Goal: Task Accomplishment & Management: Use online tool/utility

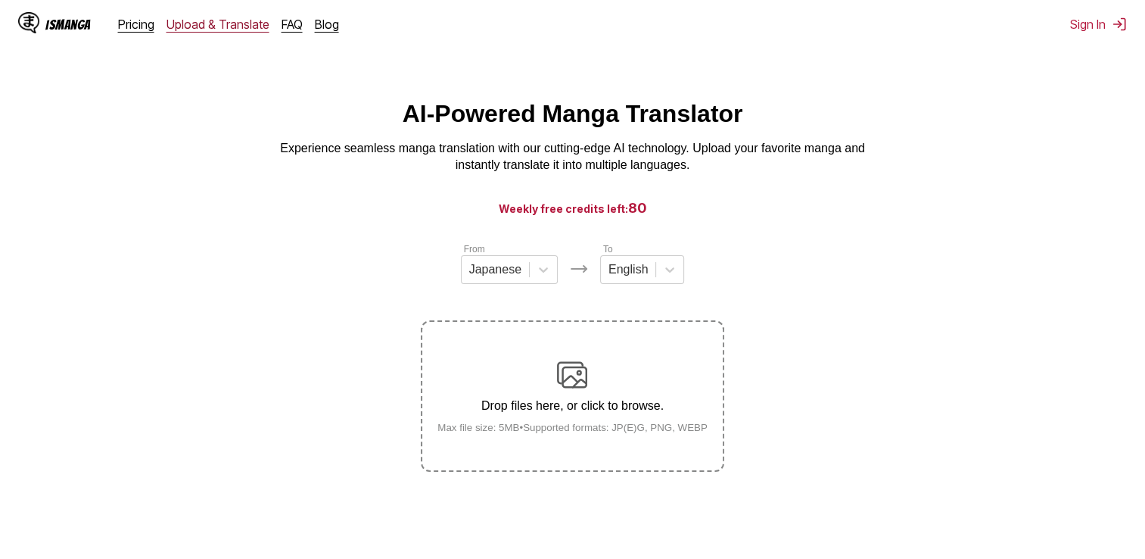
click at [214, 30] on link "Upload & Translate" at bounding box center [217, 24] width 103 height 15
click at [1109, 34] on div "IsManga Pricing Upload & Translate FAQ Blog Sign In Pricing Upload & Translate …" at bounding box center [572, 24] width 1145 height 48
click at [1100, 25] on button "Sign In" at bounding box center [1098, 24] width 57 height 15
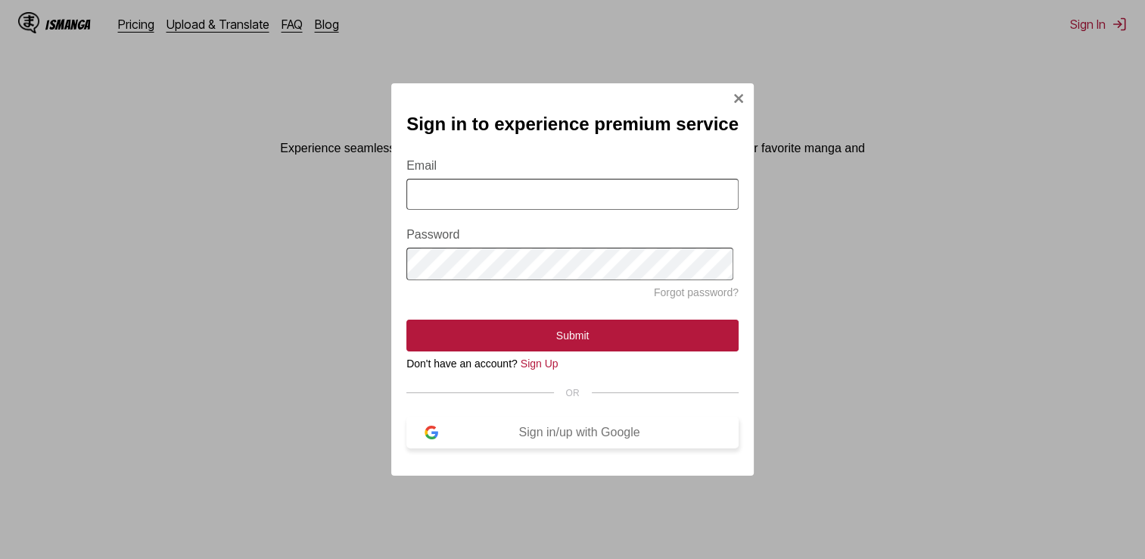
click at [471, 447] on button "Sign in/up with Google" at bounding box center [572, 432] width 332 height 32
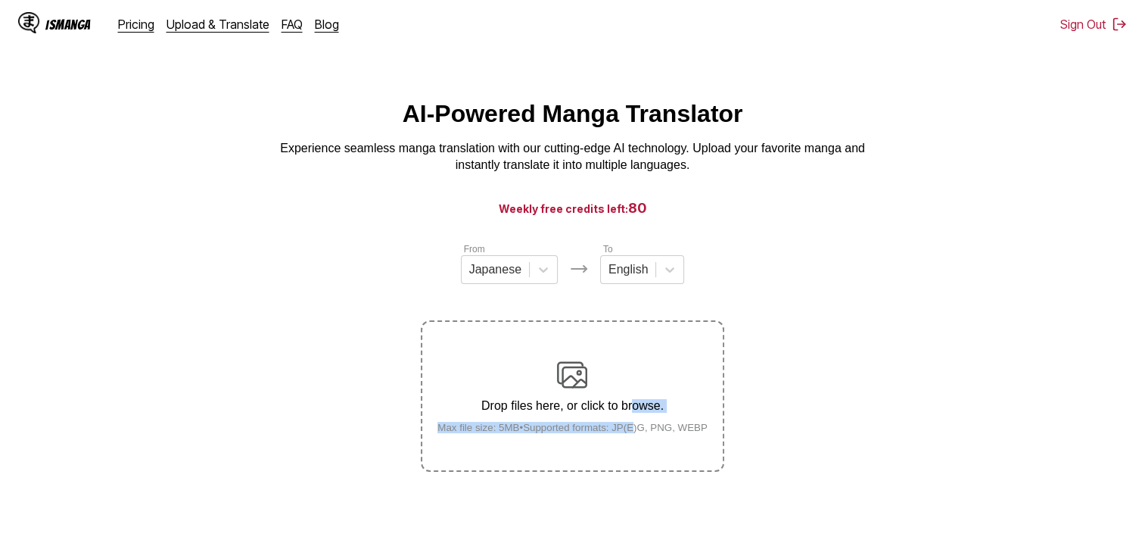
click at [636, 421] on div "Drop files here, or click to browse. Max file size: 5MB • Supported formats: JP…" at bounding box center [572, 395] width 294 height 73
drag, startPoint x: 636, startPoint y: 421, endPoint x: 584, endPoint y: 375, distance: 69.1
click at [584, 375] on img at bounding box center [572, 374] width 30 height 30
click at [0, 0] on input "Drop files here, or click to browse. Max file size: 5MB • Supported formats: JP…" at bounding box center [0, 0] width 0 height 0
click at [627, 362] on div "Drop files here, or click to browse. Max file size: 5MB • Supported formats: JP…" at bounding box center [572, 395] width 294 height 73
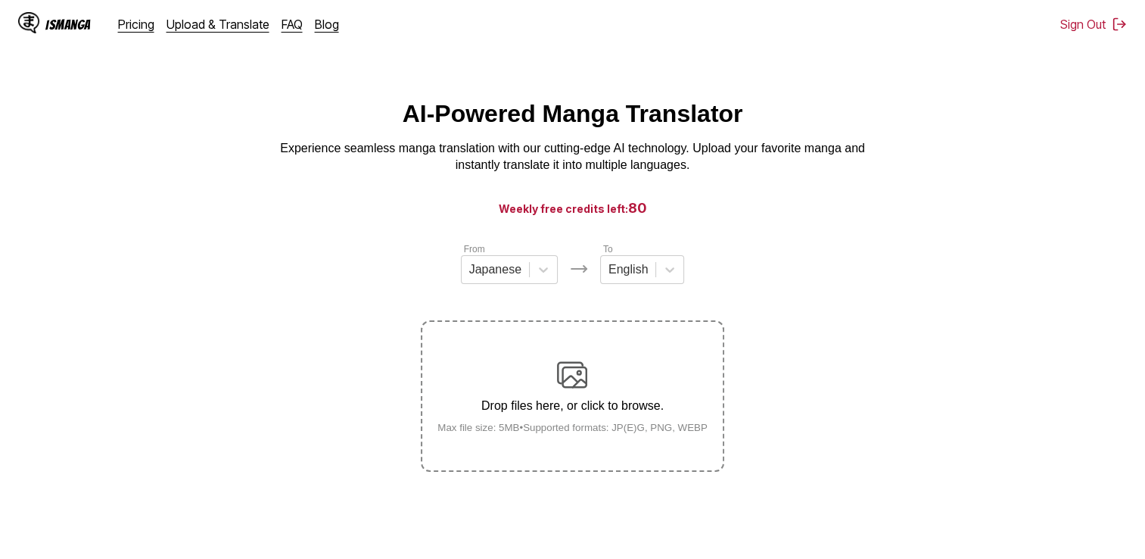
click at [0, 0] on input "Drop files here, or click to browse. Max file size: 5MB • Supported formats: JP…" at bounding box center [0, 0] width 0 height 0
click at [569, 389] on img at bounding box center [572, 374] width 30 height 30
click at [0, 0] on input "Drop files here, or click to browse. Max file size: 5MB • Supported formats: JP…" at bounding box center [0, 0] width 0 height 0
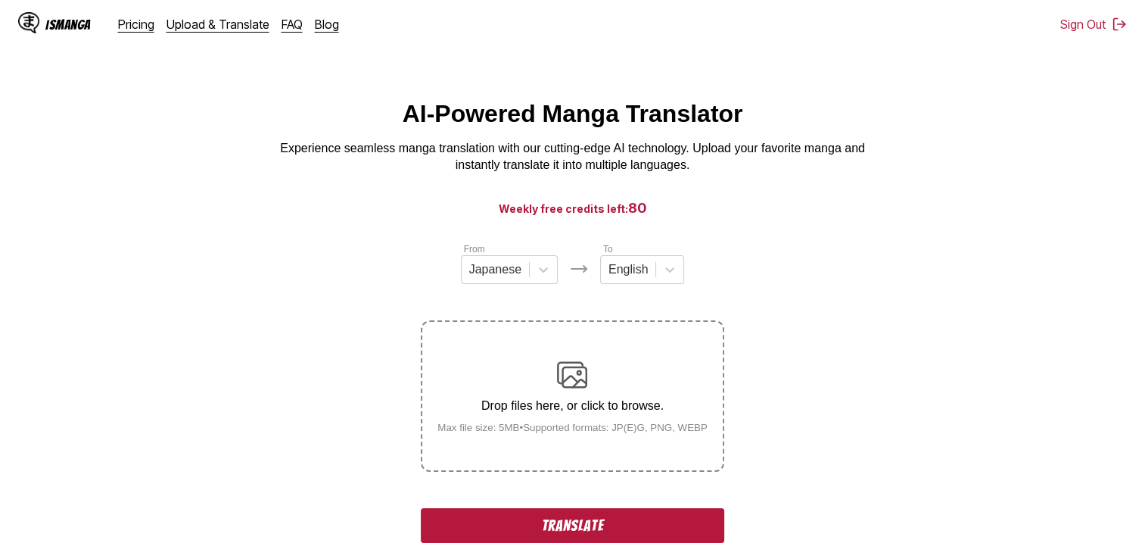
click at [490, 537] on button "Translate" at bounding box center [572, 525] width 303 height 35
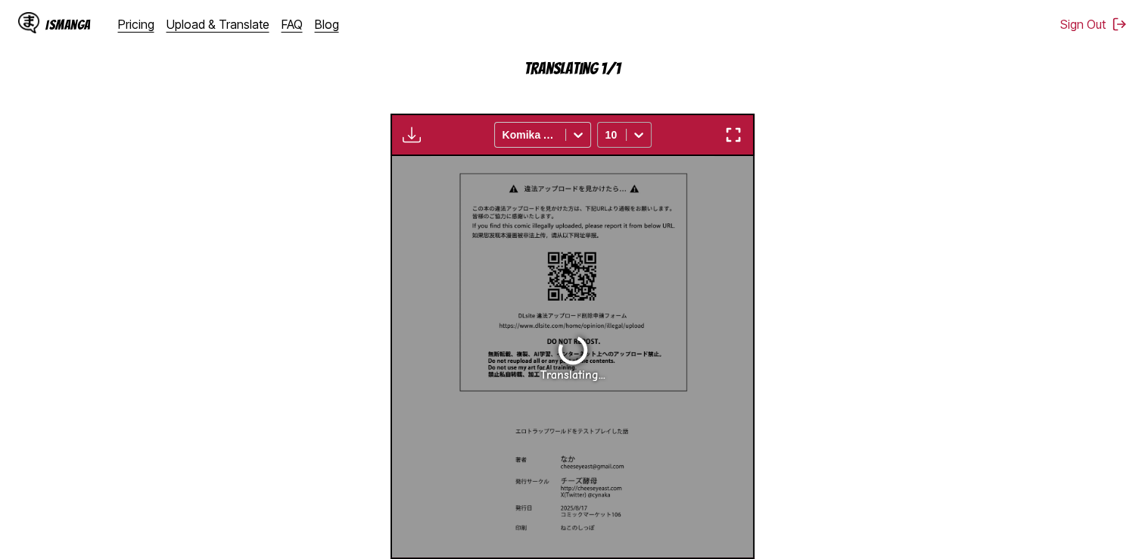
click at [636, 132] on icon at bounding box center [638, 134] width 15 height 15
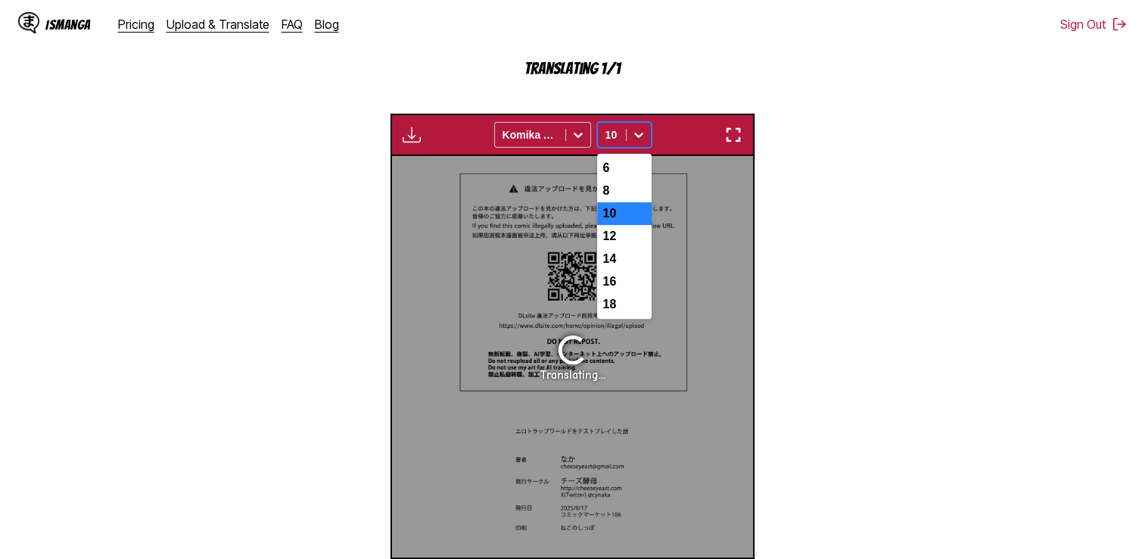
click at [636, 132] on icon at bounding box center [638, 134] width 15 height 15
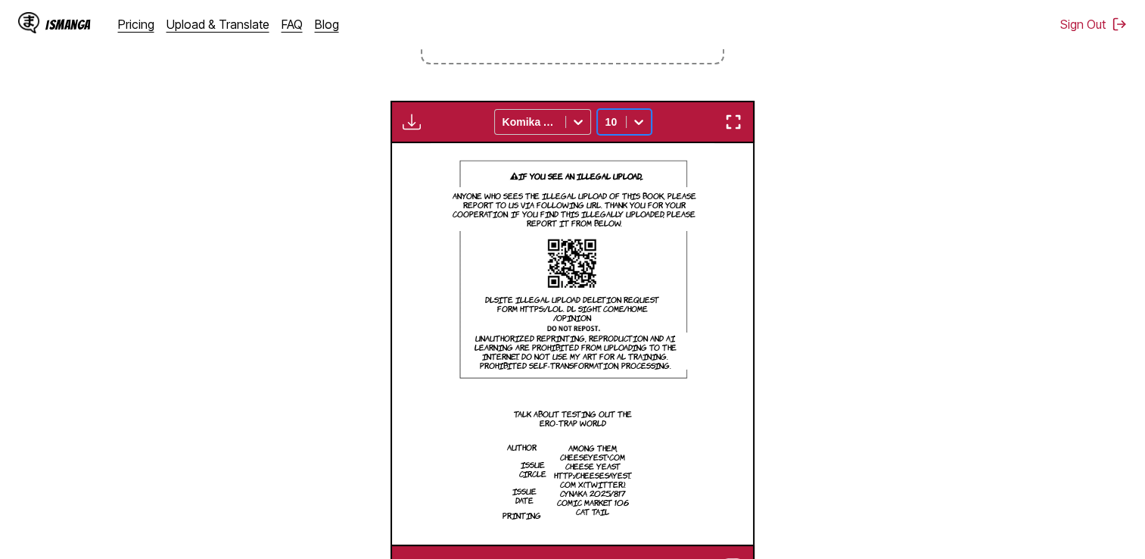
scroll to position [200, 0]
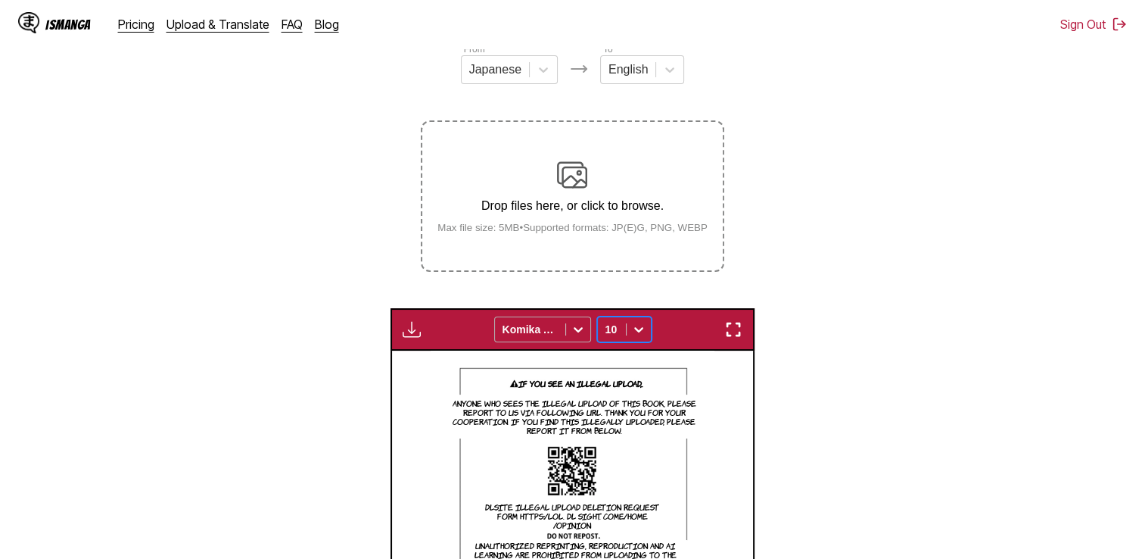
click at [571, 331] on icon at bounding box center [578, 329] width 15 height 15
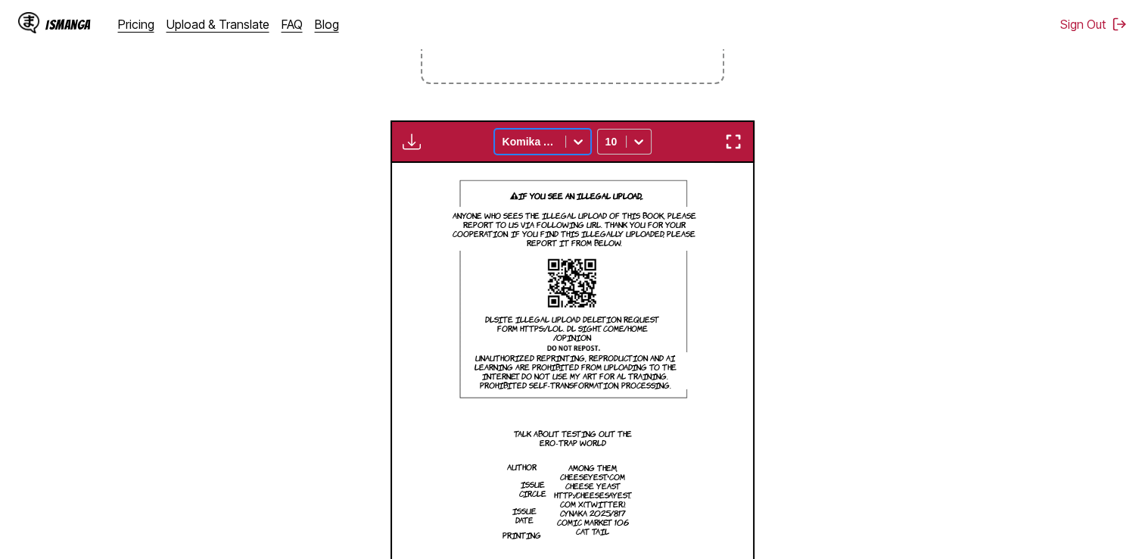
scroll to position [427, 0]
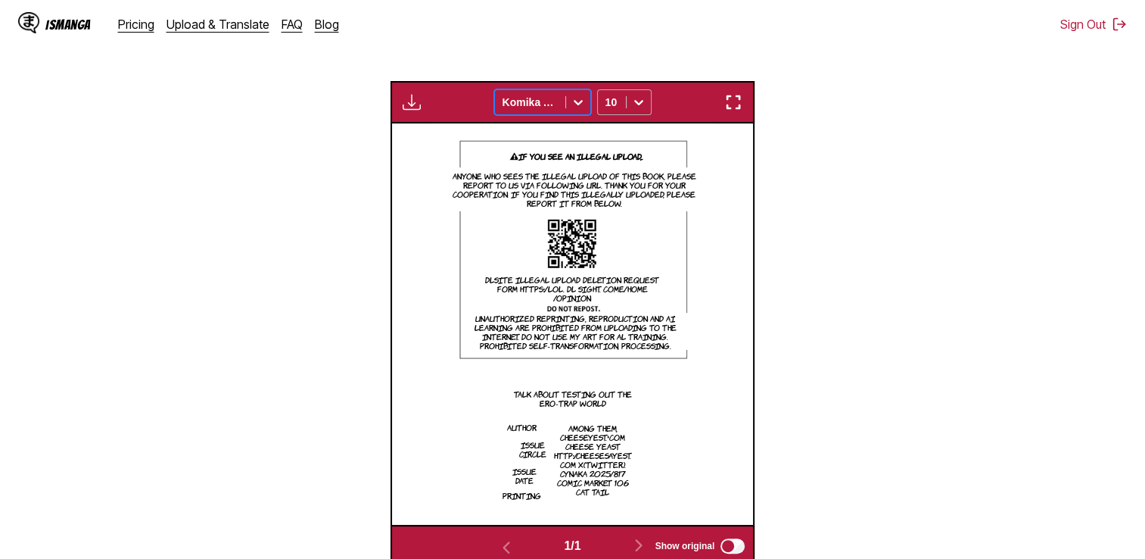
click at [639, 96] on icon at bounding box center [638, 102] width 15 height 15
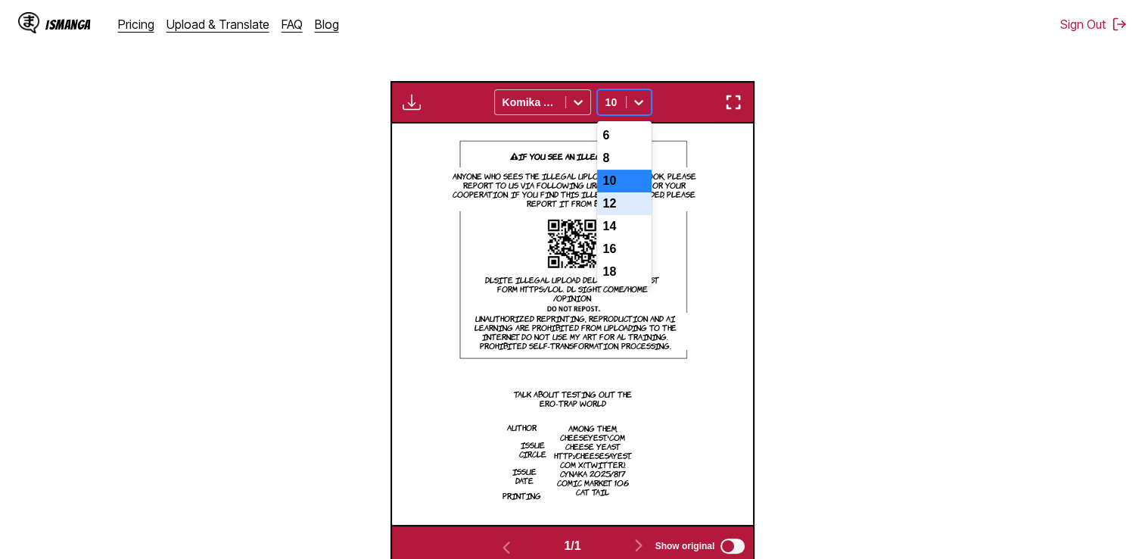
click at [618, 210] on div "12" at bounding box center [624, 203] width 54 height 23
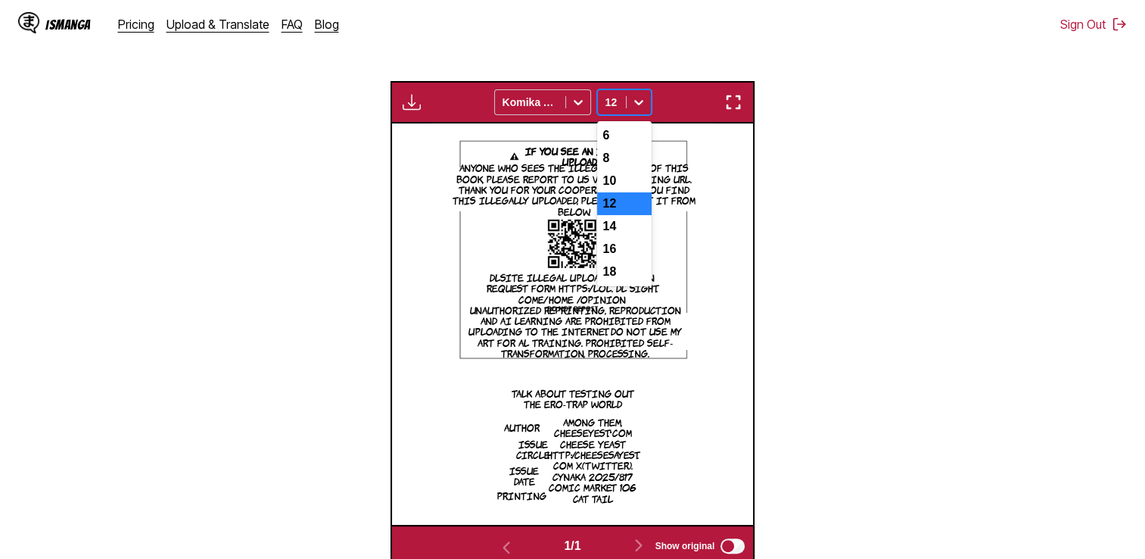
click at [633, 109] on icon at bounding box center [638, 102] width 15 height 15
click at [621, 186] on div "10" at bounding box center [624, 181] width 54 height 23
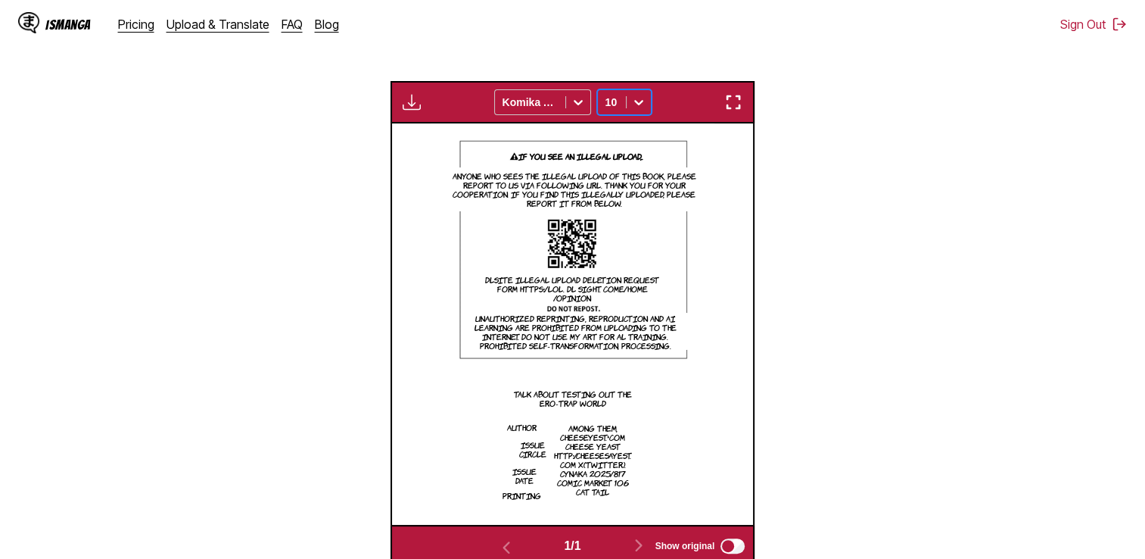
click at [415, 100] on img "button" at bounding box center [412, 102] width 18 height 18
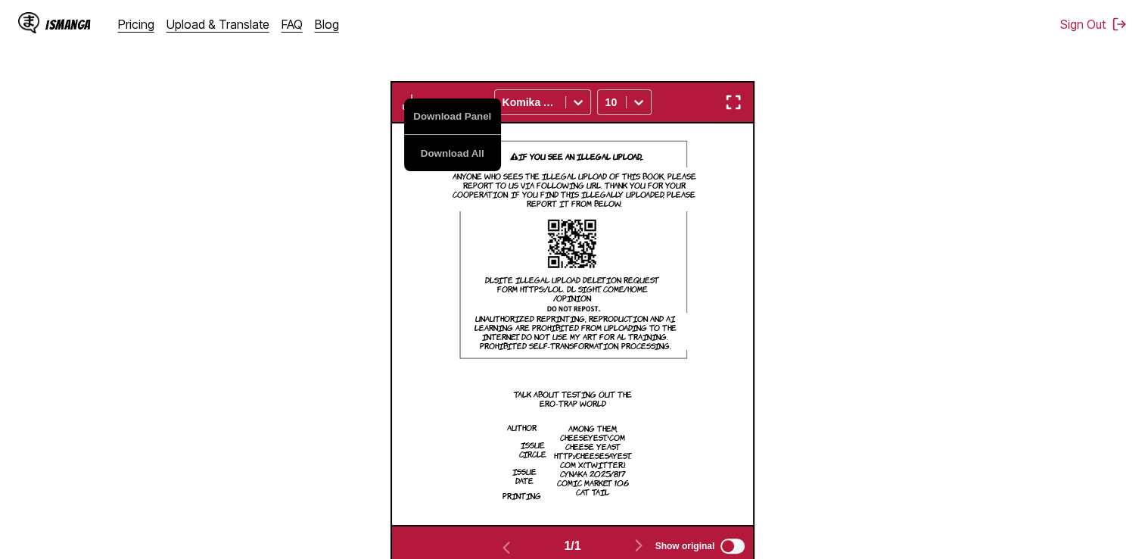
click at [835, 156] on section "From Japanese To English Drop files here, or click to browse. Max file size: 5M…" at bounding box center [572, 191] width 1121 height 752
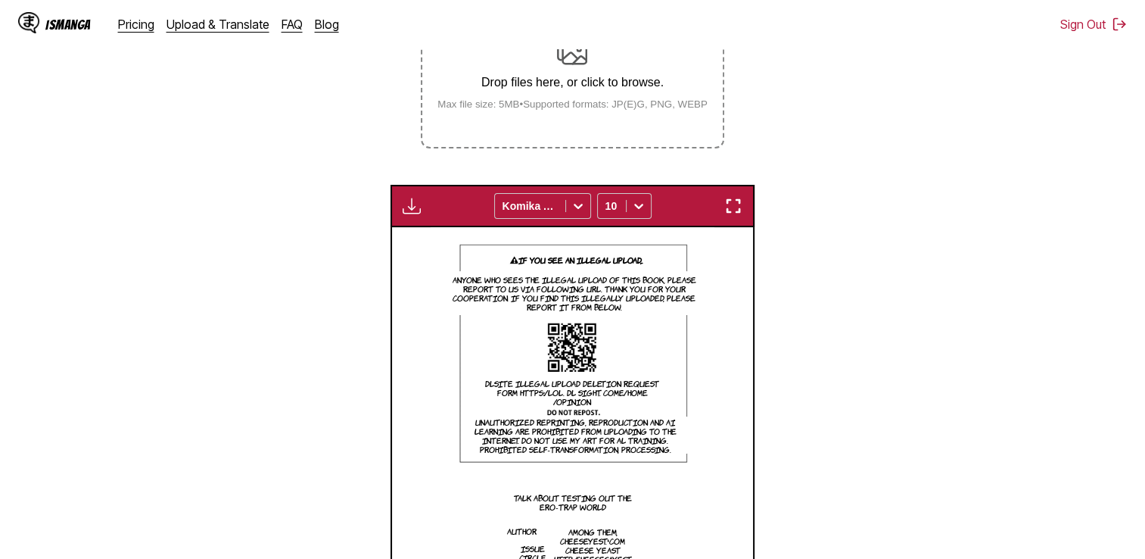
scroll to position [124, 0]
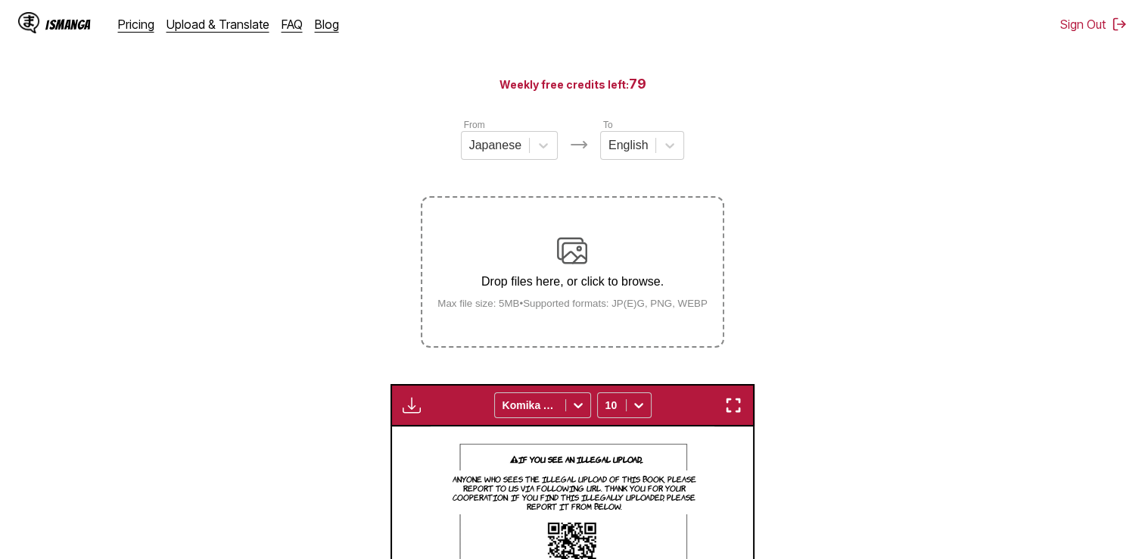
click at [582, 258] on img at bounding box center [572, 250] width 30 height 30
click at [0, 0] on input "Drop files here, or click to browse. Max file size: 5MB • Supported formats: JP…" at bounding box center [0, 0] width 0 height 0
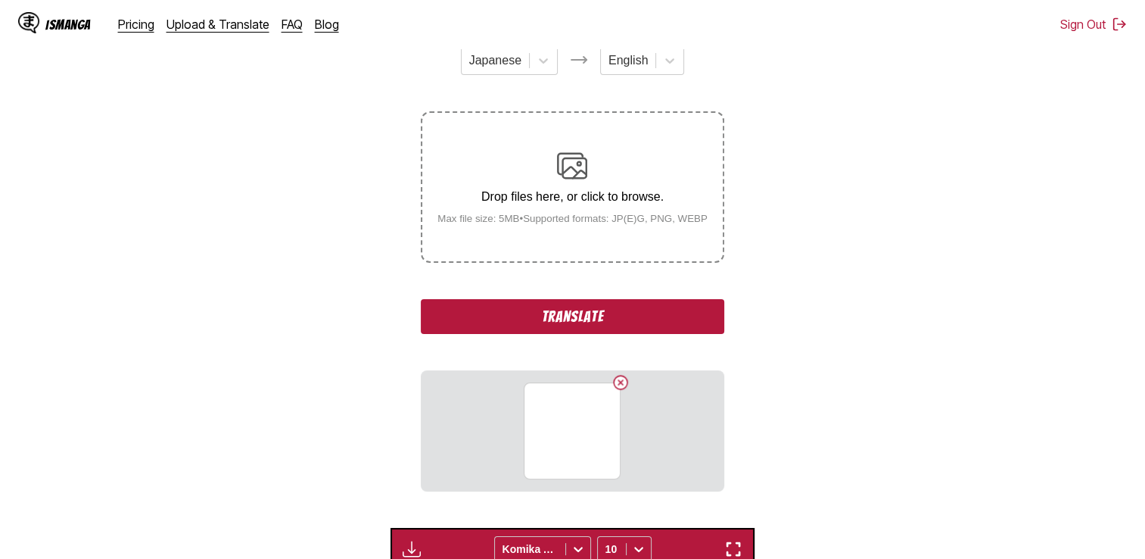
scroll to position [200, 0]
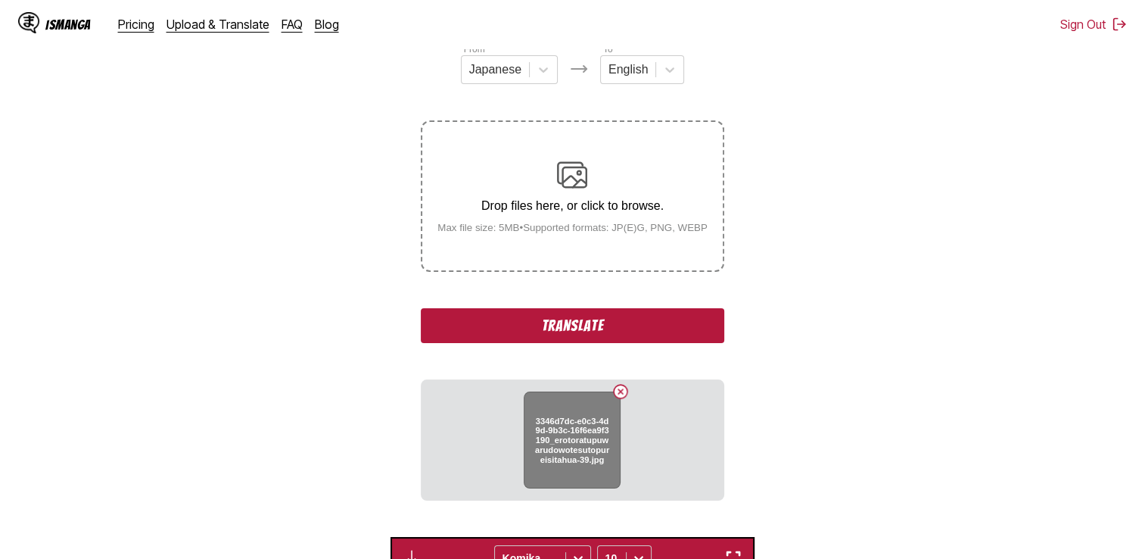
click at [541, 453] on h6 "3346d7dc-e0c3-4d9d-9b3c-16f6ea9f3190_erotoratupuwarudowotesutopureisitahua-39.j…" at bounding box center [572, 439] width 77 height 48
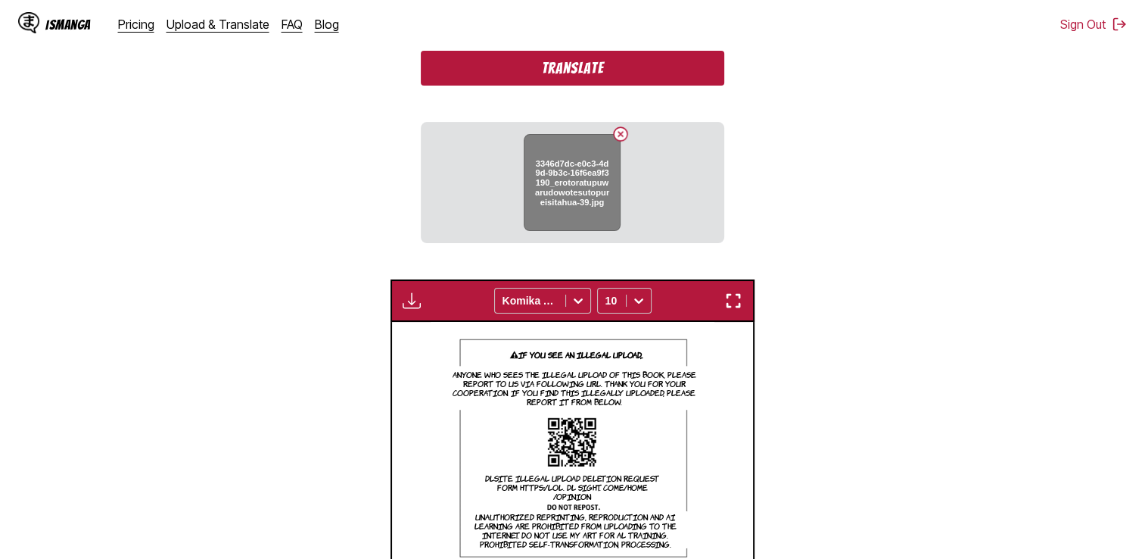
scroll to position [530, 0]
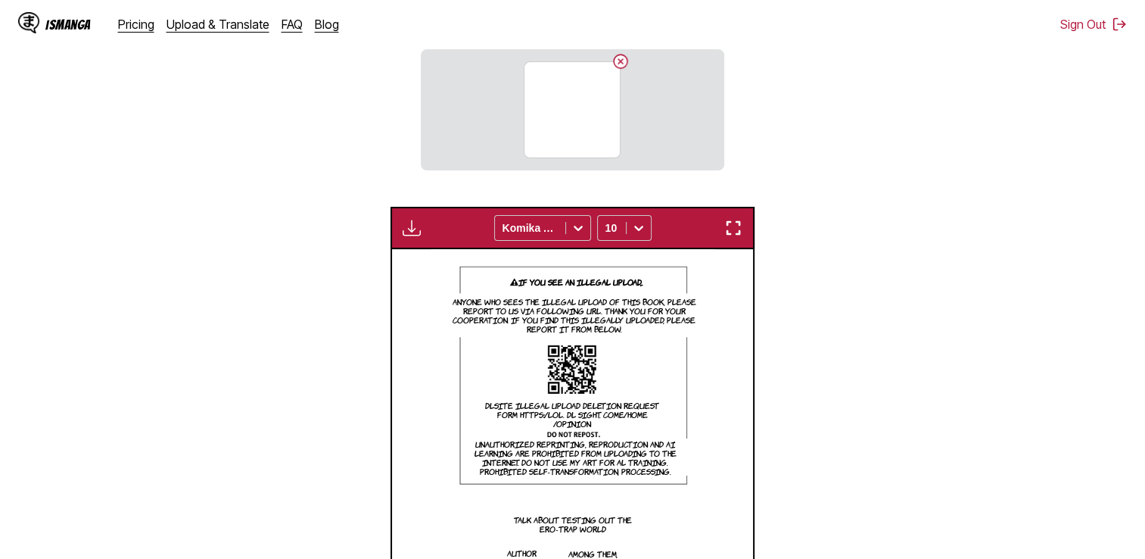
click at [639, 119] on section "3346d7dc-e0c3-4d9d-9b3c-16f6ea9f3190_erotoratupuwarudowotesutopureisitahua-39.j…" at bounding box center [572, 109] width 303 height 121
click at [634, 126] on section "3346d7dc-e0c3-4d9d-9b3c-16f6ea9f3190_erotoratupuwarudowotesutopureisitahua-39.j…" at bounding box center [572, 109] width 303 height 121
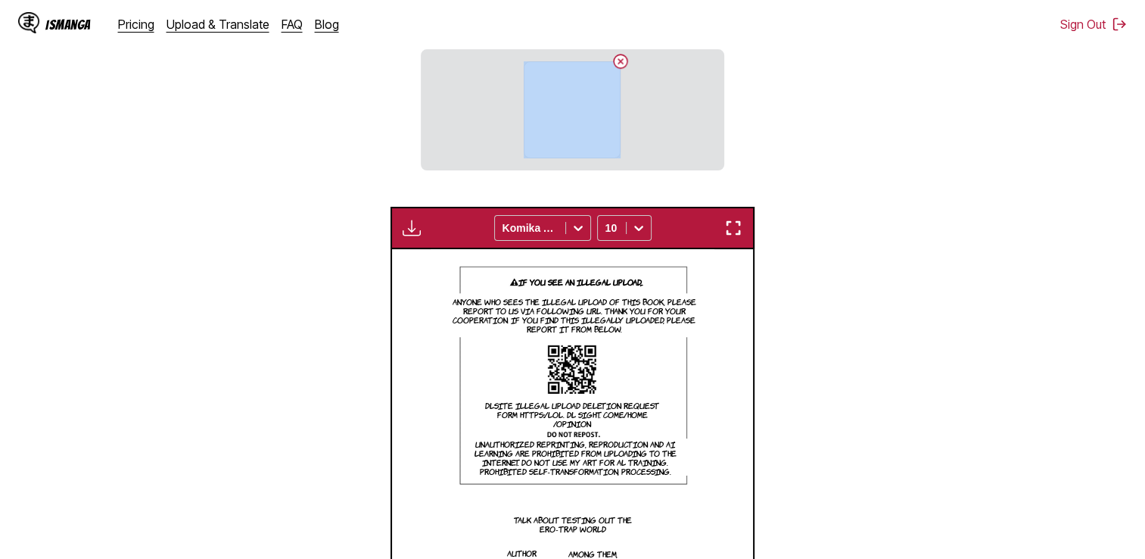
click at [634, 126] on section "3346d7dc-e0c3-4d9d-9b3c-16f6ea9f3190_erotoratupuwarudowotesutopureisitahua-39.j…" at bounding box center [572, 109] width 303 height 121
drag, startPoint x: 634, startPoint y: 126, endPoint x: 618, endPoint y: 62, distance: 65.7
click at [618, 62] on button "Delete image" at bounding box center [621, 61] width 18 height 18
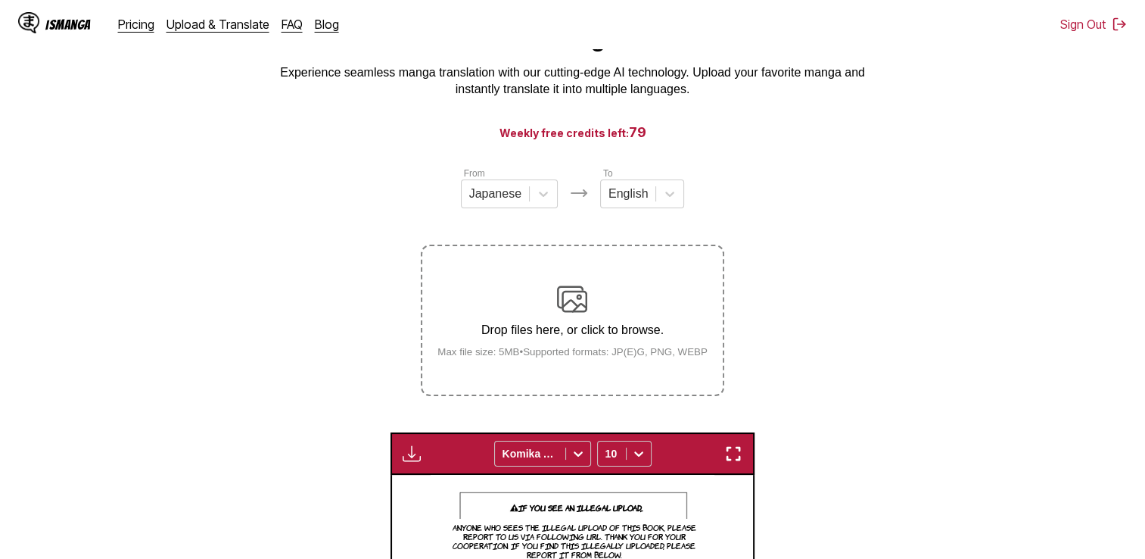
scroll to position [76, 0]
click at [550, 349] on div "Drop files here, or click to browse. Max file size: 5MB • Supported formats: JP…" at bounding box center [572, 320] width 294 height 73
click at [0, 0] on input "Drop files here, or click to browse. Max file size: 5MB • Supported formats: JP…" at bounding box center [0, 0] width 0 height 0
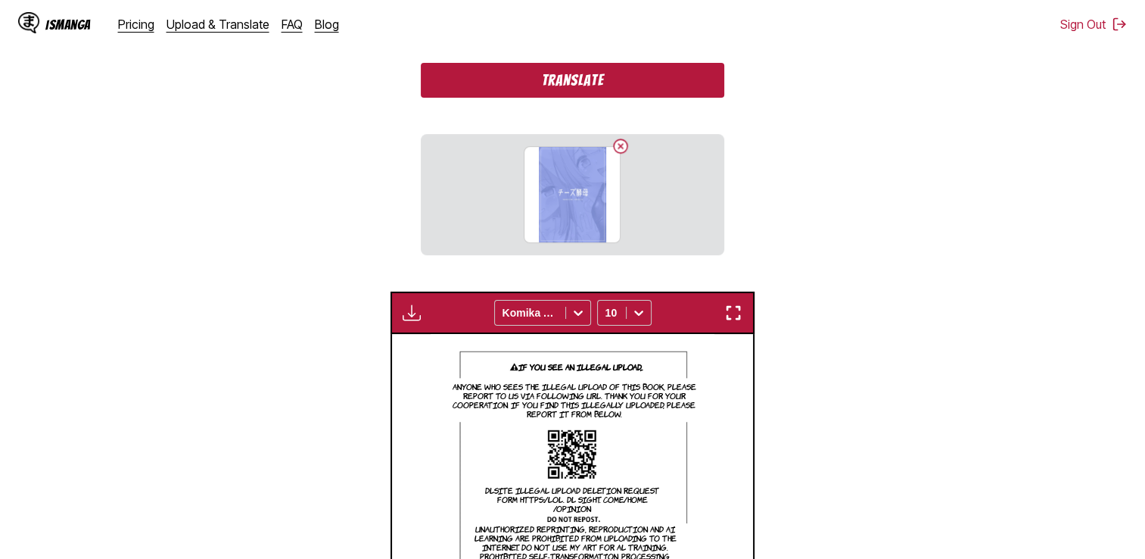
scroll to position [454, 0]
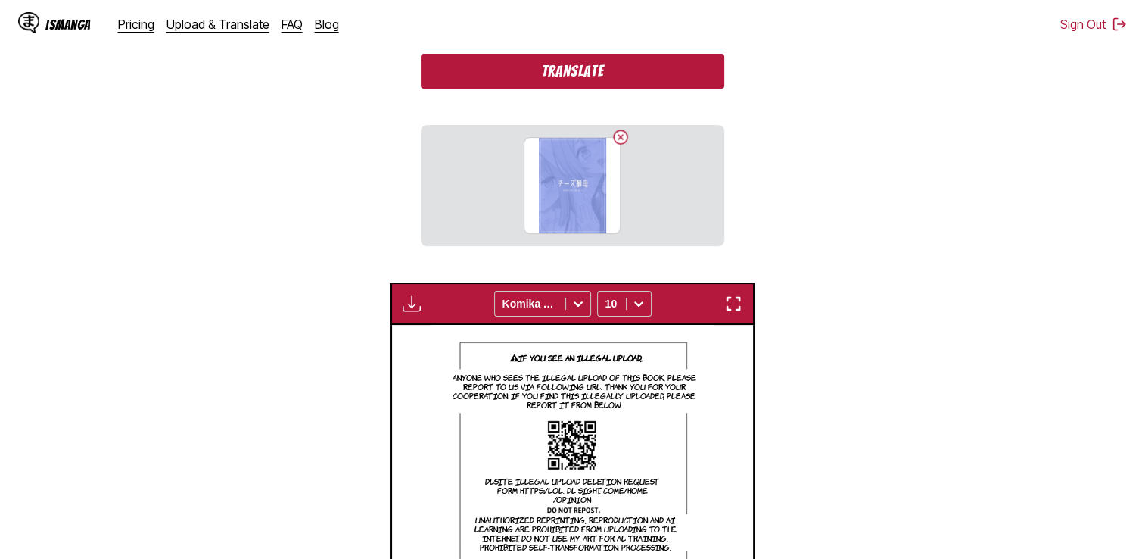
click at [403, 307] on img "button" at bounding box center [412, 303] width 18 height 18
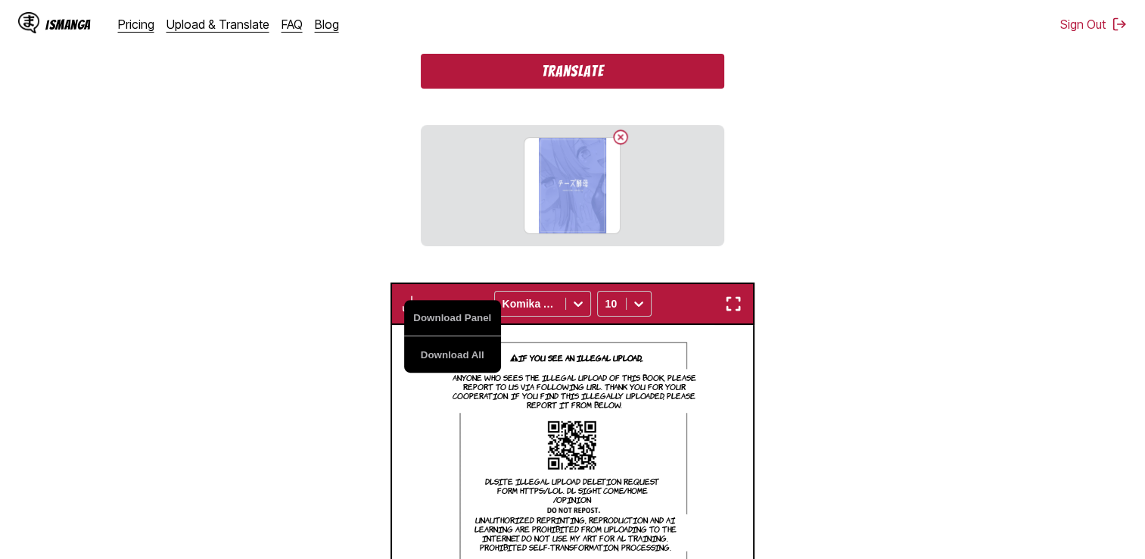
click at [639, 356] on p "If you see an illegal upload,.." at bounding box center [580, 357] width 131 height 15
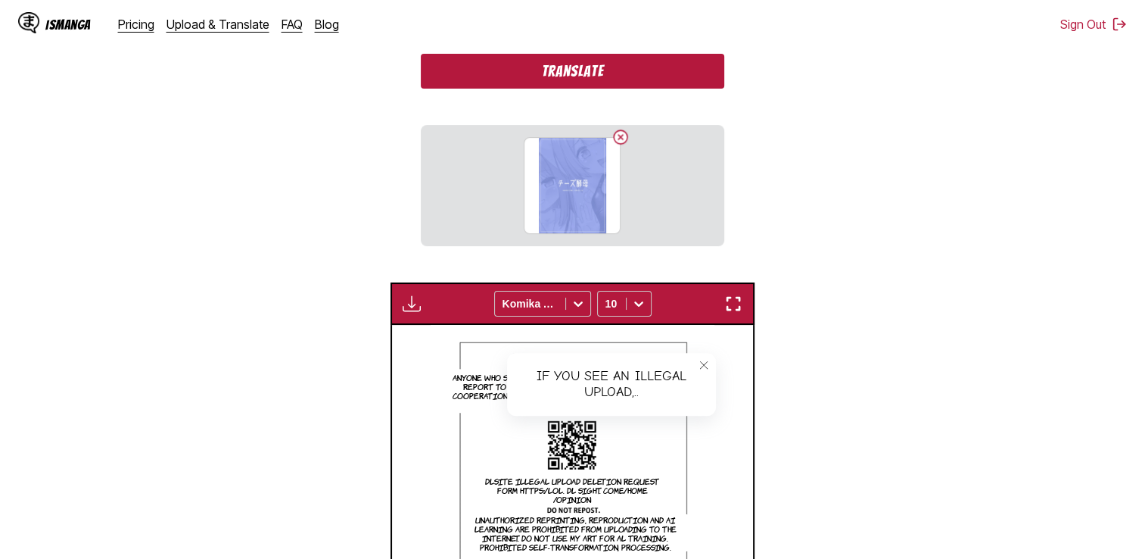
click at [747, 374] on div "If you see an illegal upload,.. If you see an illegal upload,.. Anyone who sees…" at bounding box center [573, 525] width 362 height 400
click at [701, 370] on icon "close-tooltip" at bounding box center [704, 364] width 11 height 11
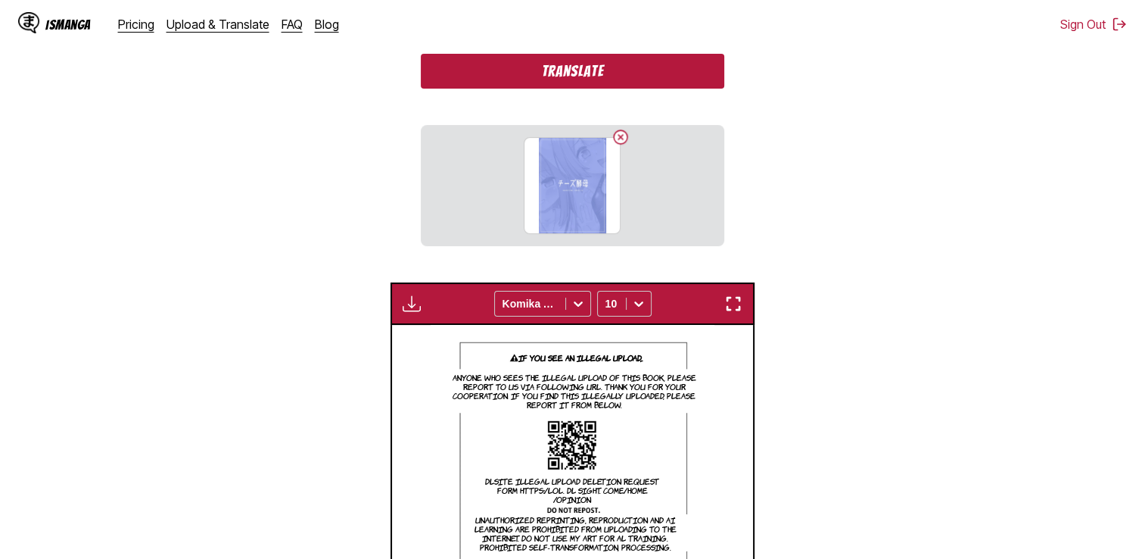
click at [690, 369] on img at bounding box center [573, 525] width 284 height 400
click at [640, 365] on p "If you see an illegal upload,.." at bounding box center [580, 357] width 131 height 15
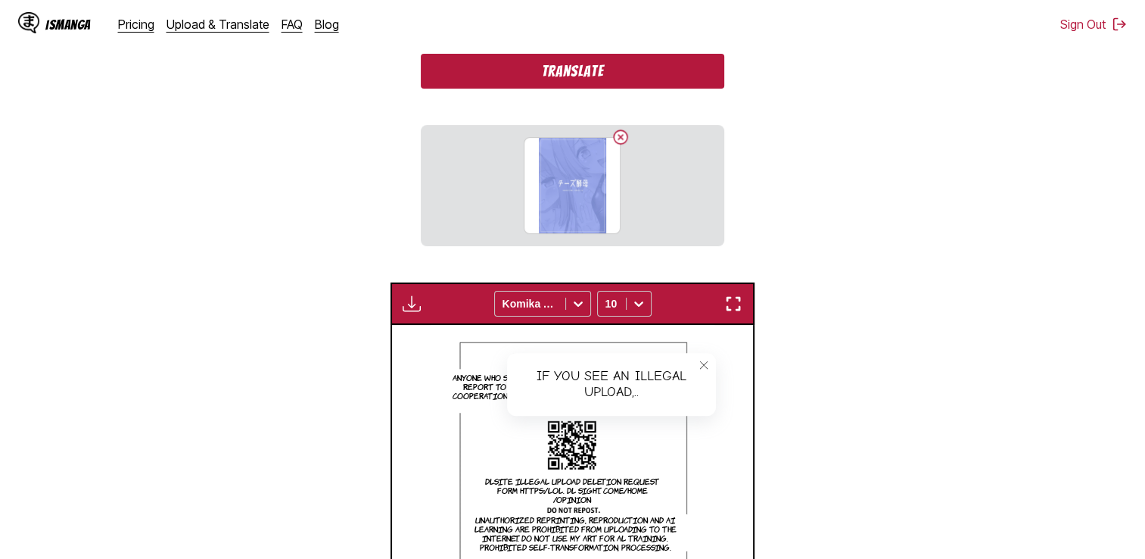
click at [636, 367] on div "If you see an illegal upload,.." at bounding box center [611, 384] width 209 height 63
click at [705, 369] on icon "close-tooltip" at bounding box center [704, 364] width 11 height 11
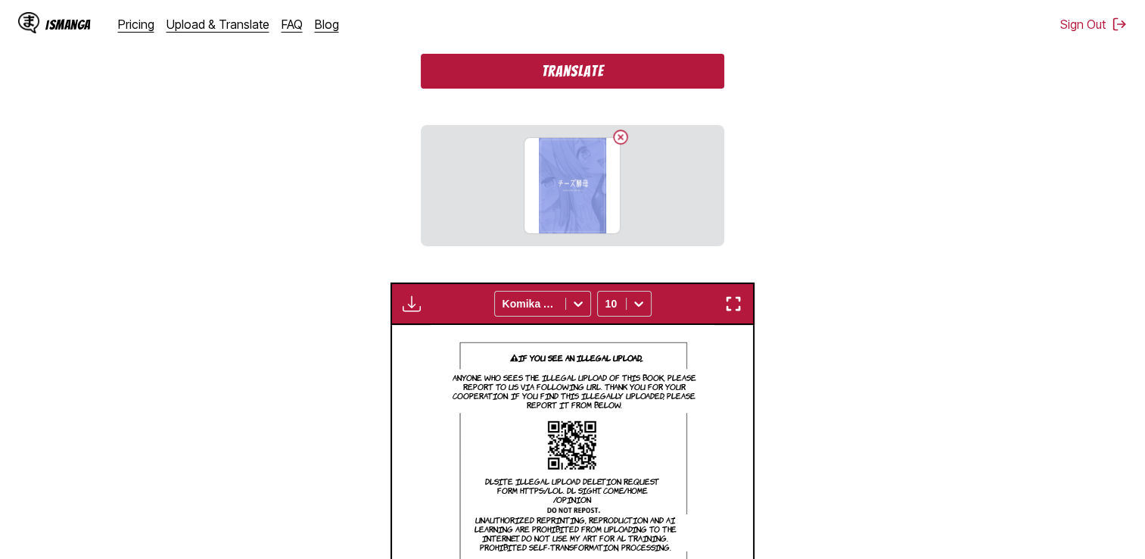
click at [411, 316] on div "Download Panel Download All Komika Axis 10" at bounding box center [573, 303] width 365 height 42
click at [409, 307] on img "button" at bounding box center [412, 303] width 18 height 18
click at [356, 231] on section "From Japanese To English Drop files here, or click to browse. Max file size: 5M…" at bounding box center [572, 277] width 1121 height 981
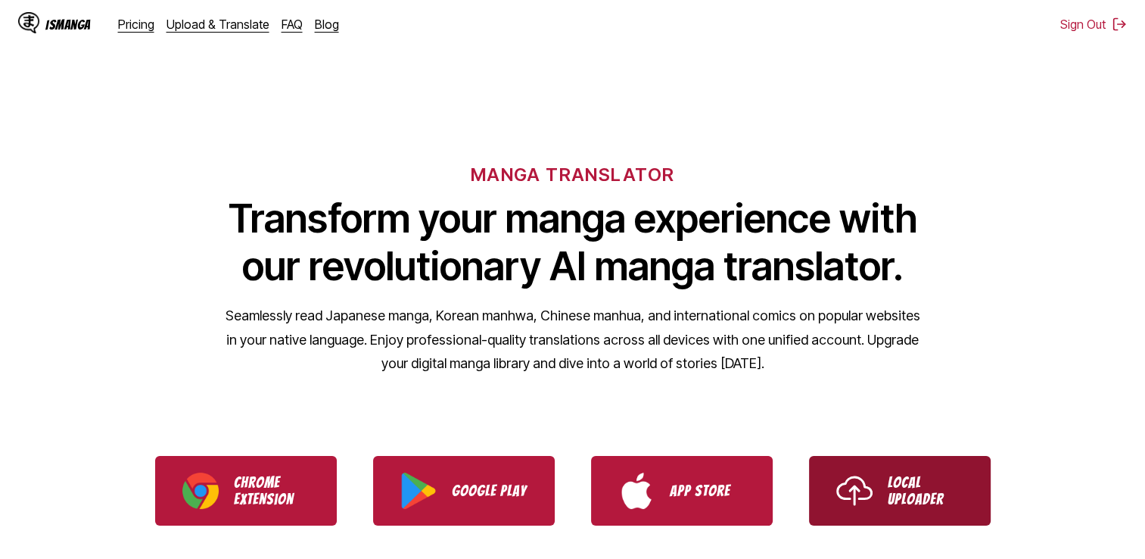
click at [901, 485] on p "Local Uploader" at bounding box center [926, 490] width 76 height 33
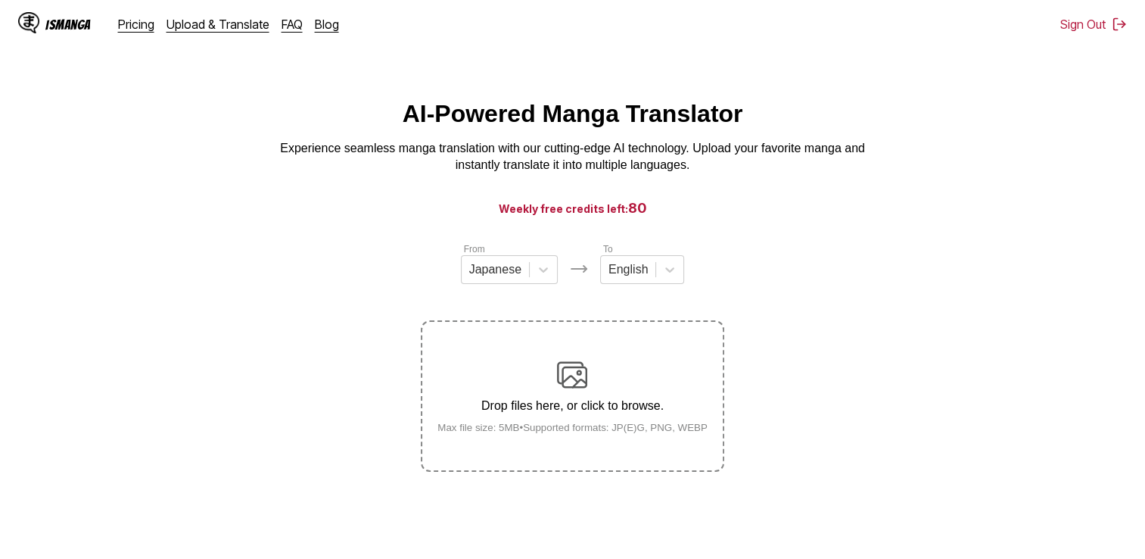
click at [644, 386] on div "Drop files here, or click to browse. Max file size: 5MB • Supported formats: JP…" at bounding box center [572, 395] width 294 height 73
click at [0, 0] on input "Drop files here, or click to browse. Max file size: 5MB • Supported formats: JP…" at bounding box center [0, 0] width 0 height 0
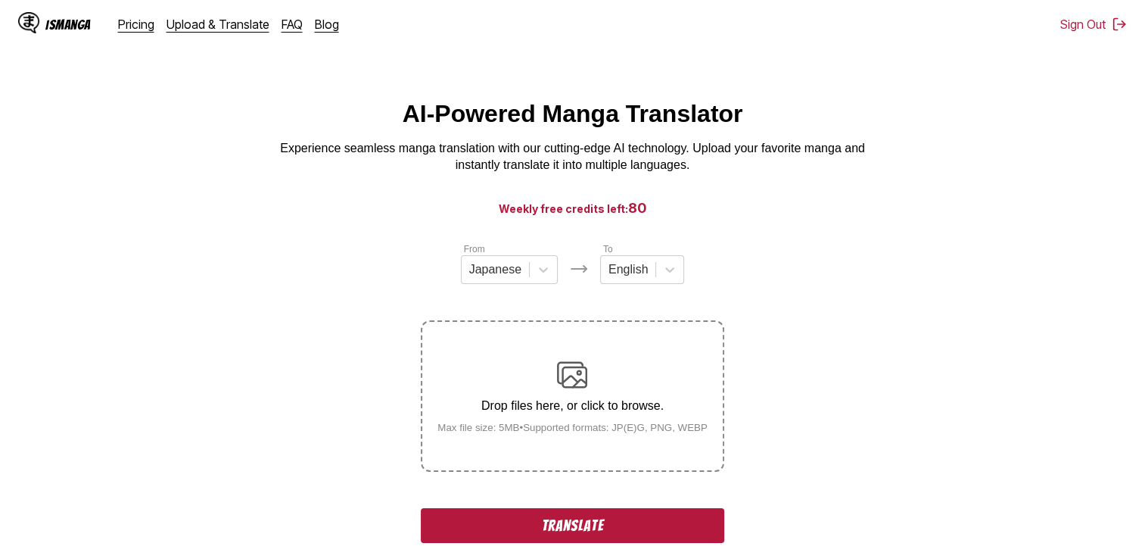
click at [577, 518] on button "Translate" at bounding box center [572, 525] width 303 height 35
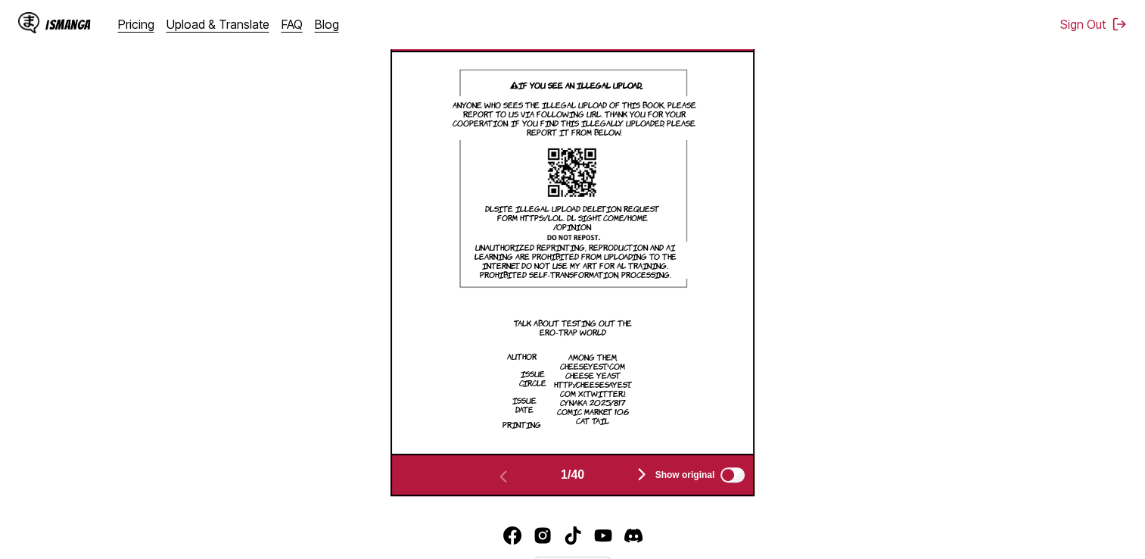
scroll to position [556, 0]
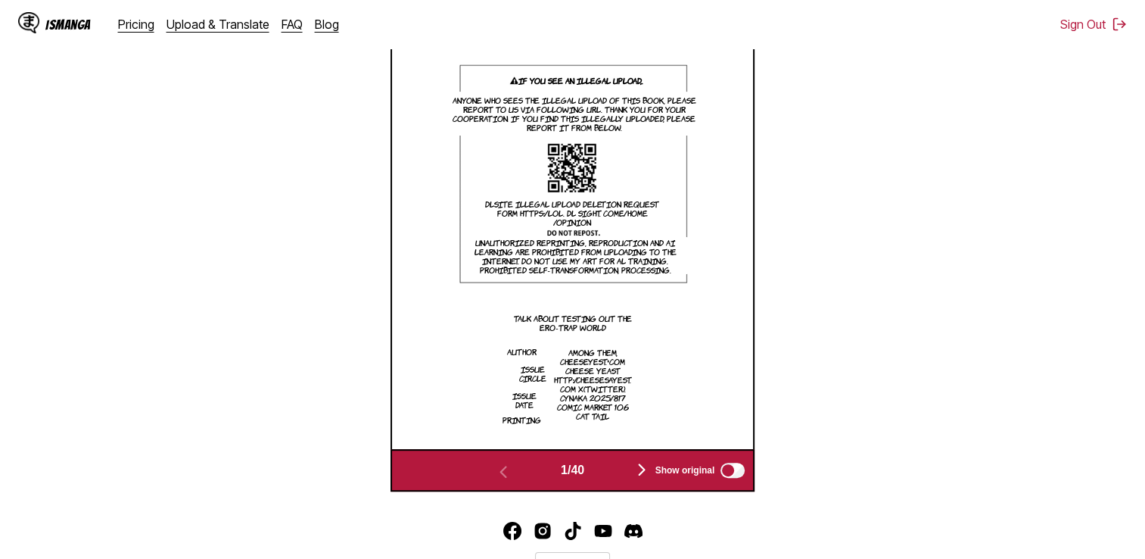
click at [649, 475] on div "Show original" at bounding box center [696, 470] width 101 height 20
click at [643, 472] on img "button" at bounding box center [642, 469] width 18 height 18
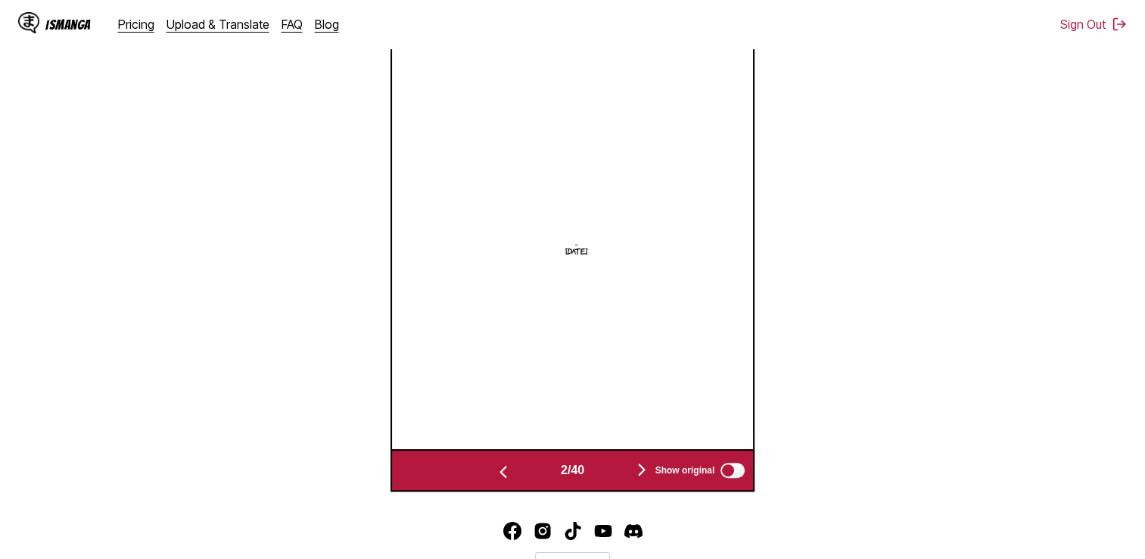
click at [643, 472] on img "button" at bounding box center [642, 469] width 18 height 18
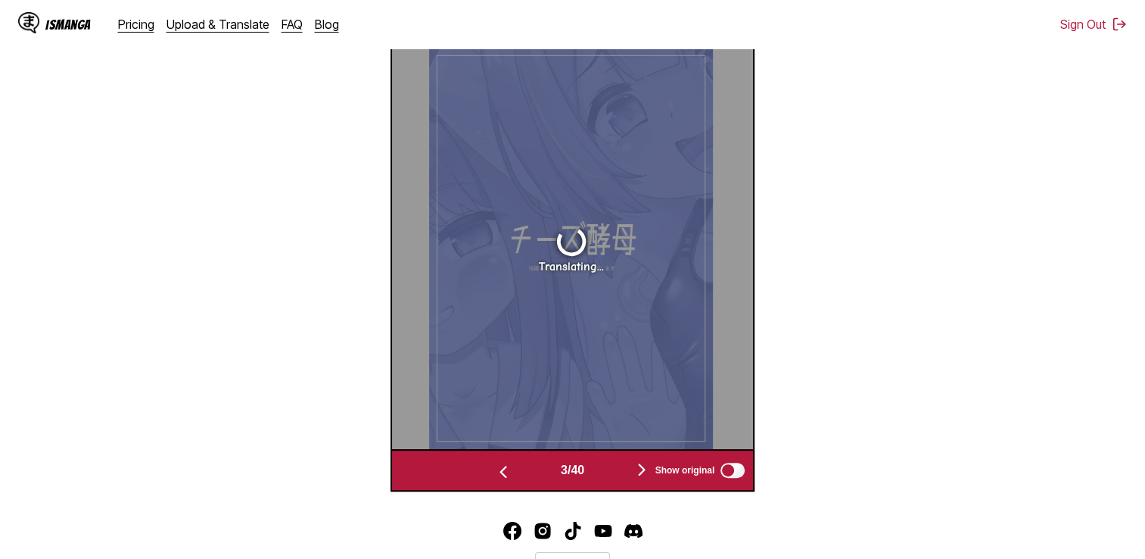
click at [643, 472] on img "button" at bounding box center [642, 469] width 18 height 18
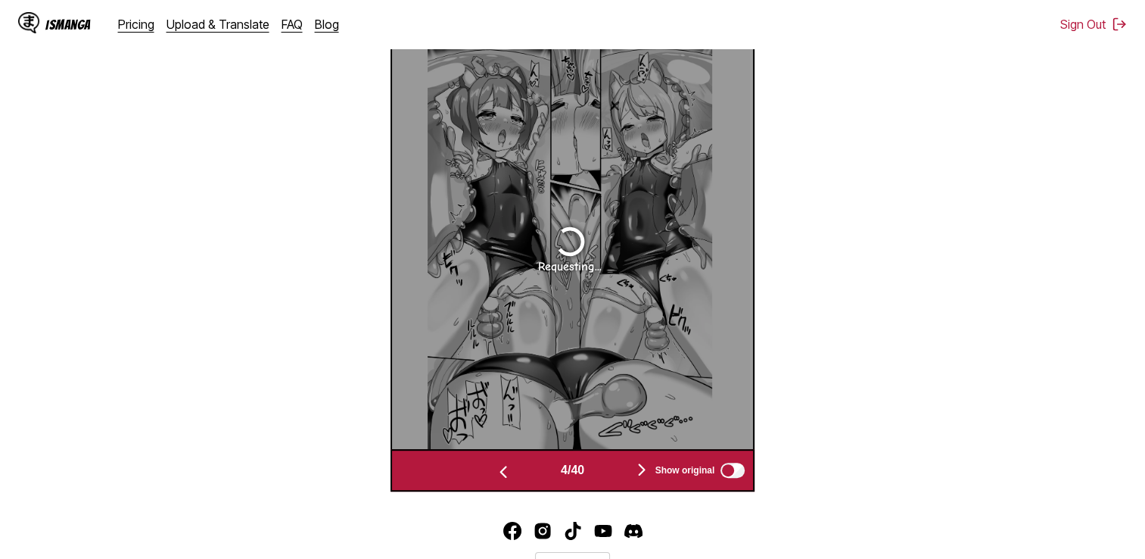
click at [643, 472] on img "button" at bounding box center [642, 469] width 18 height 18
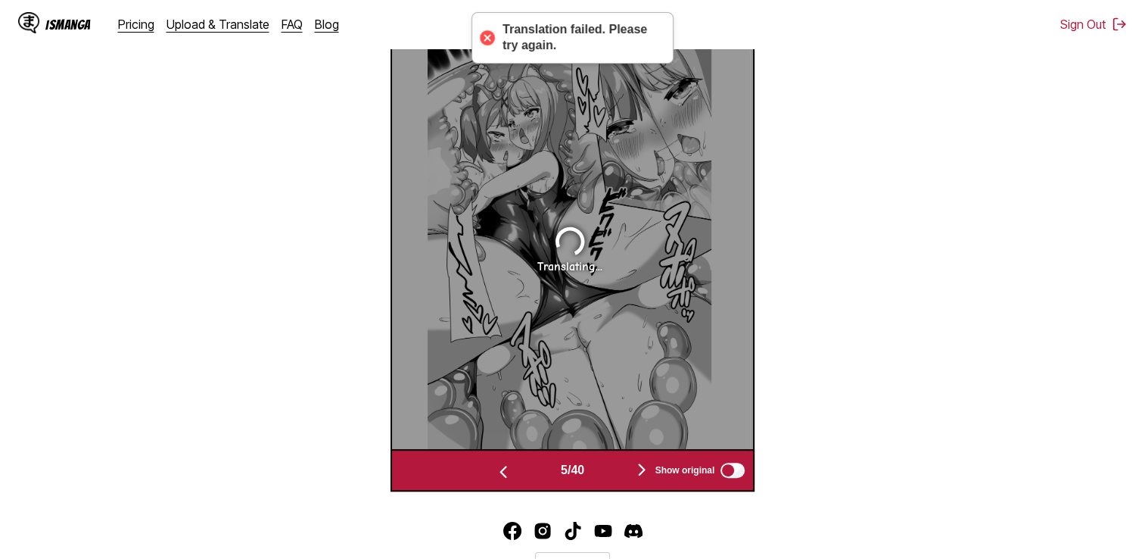
click at [497, 469] on img "button" at bounding box center [503, 471] width 18 height 18
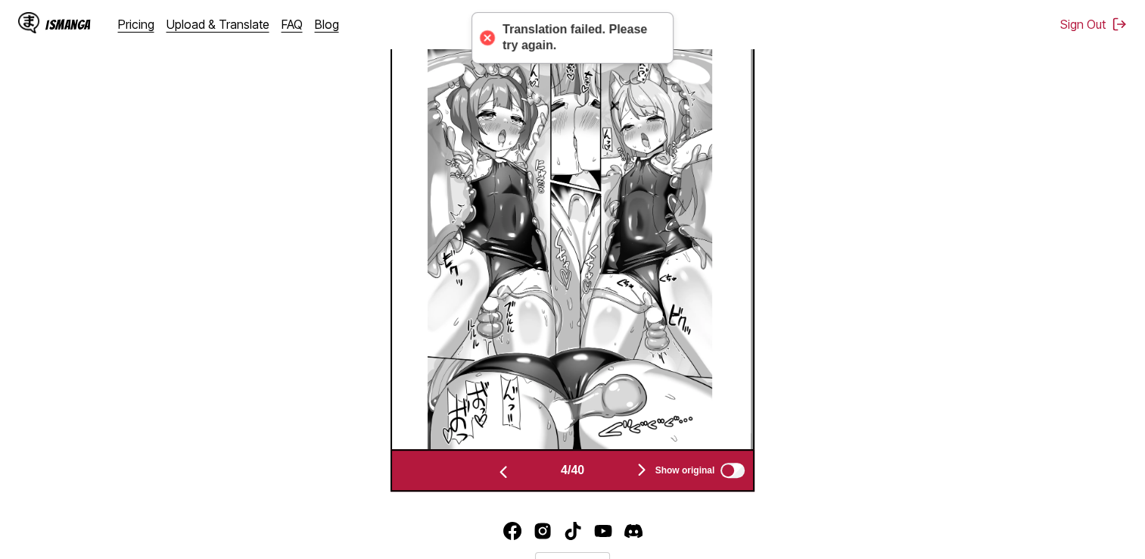
click at [497, 470] on img "button" at bounding box center [503, 471] width 18 height 18
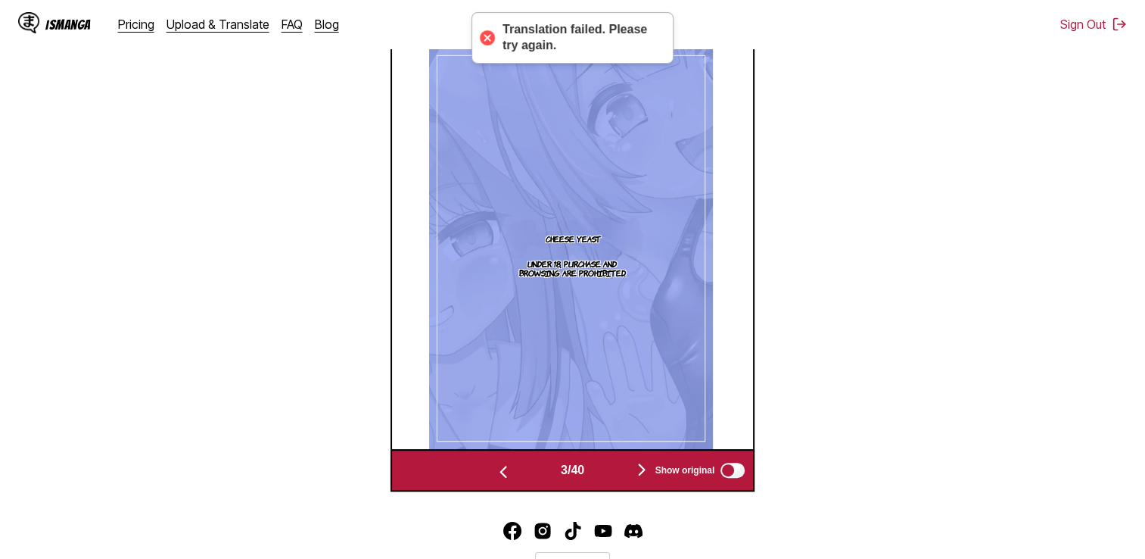
click at [640, 475] on img "button" at bounding box center [642, 469] width 18 height 18
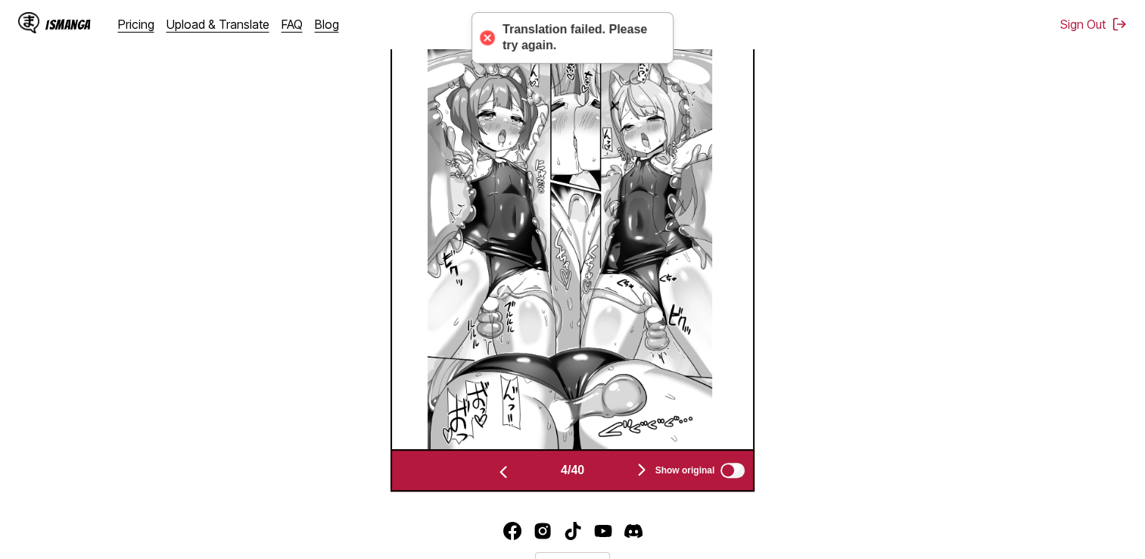
click at [640, 475] on img "button" at bounding box center [642, 469] width 18 height 18
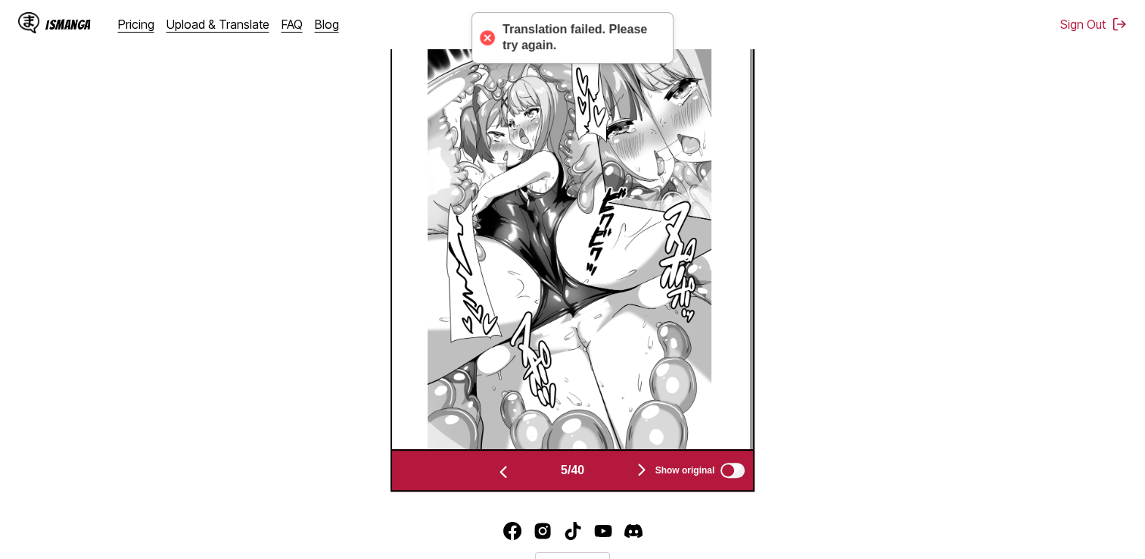
click at [640, 475] on img "button" at bounding box center [642, 469] width 18 height 18
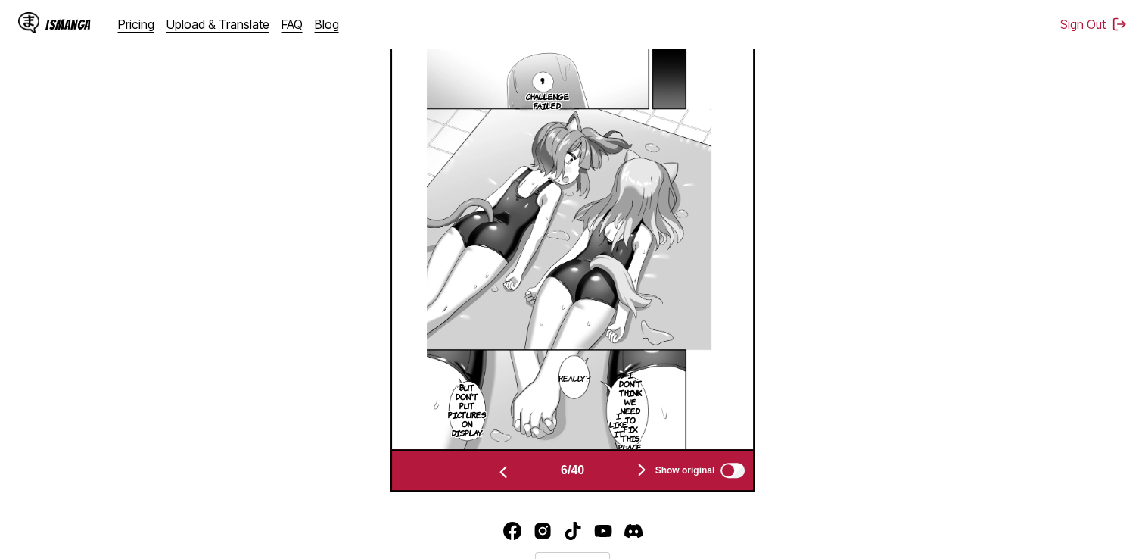
click at [639, 475] on img "button" at bounding box center [642, 469] width 18 height 18
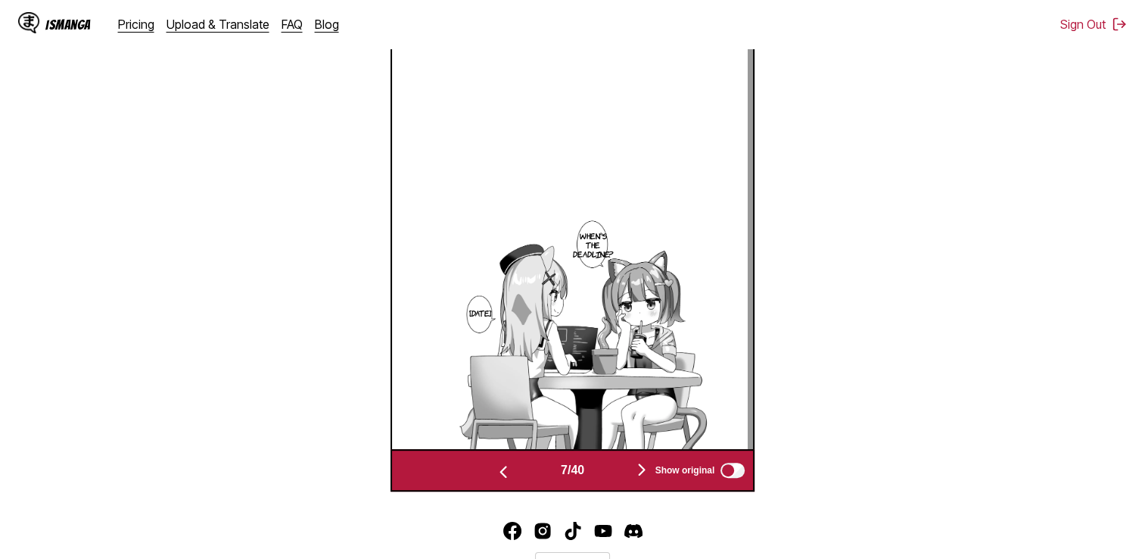
click at [639, 475] on img "button" at bounding box center [642, 469] width 18 height 18
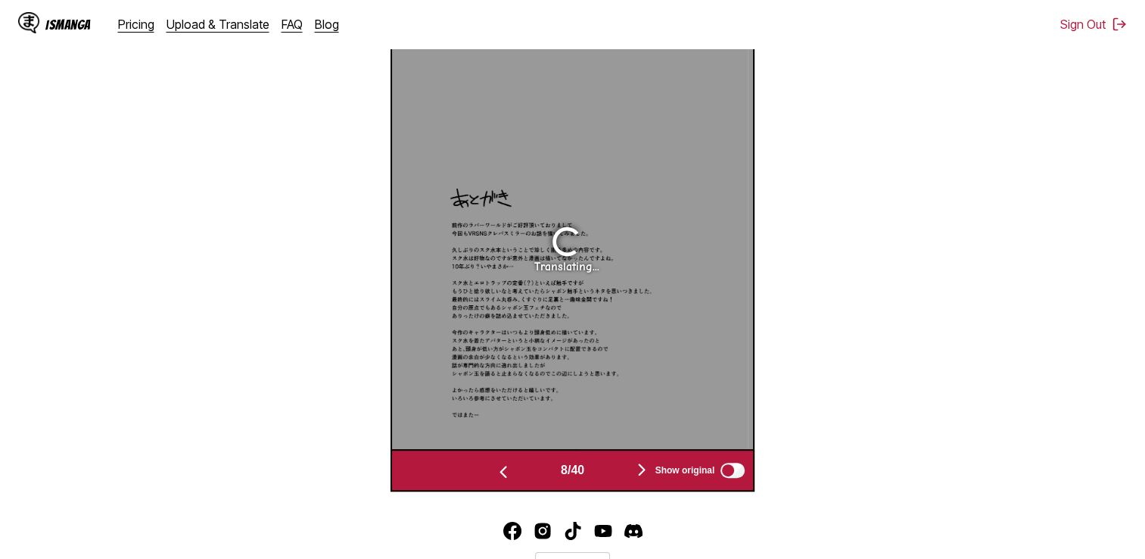
click at [639, 474] on img "button" at bounding box center [642, 469] width 18 height 18
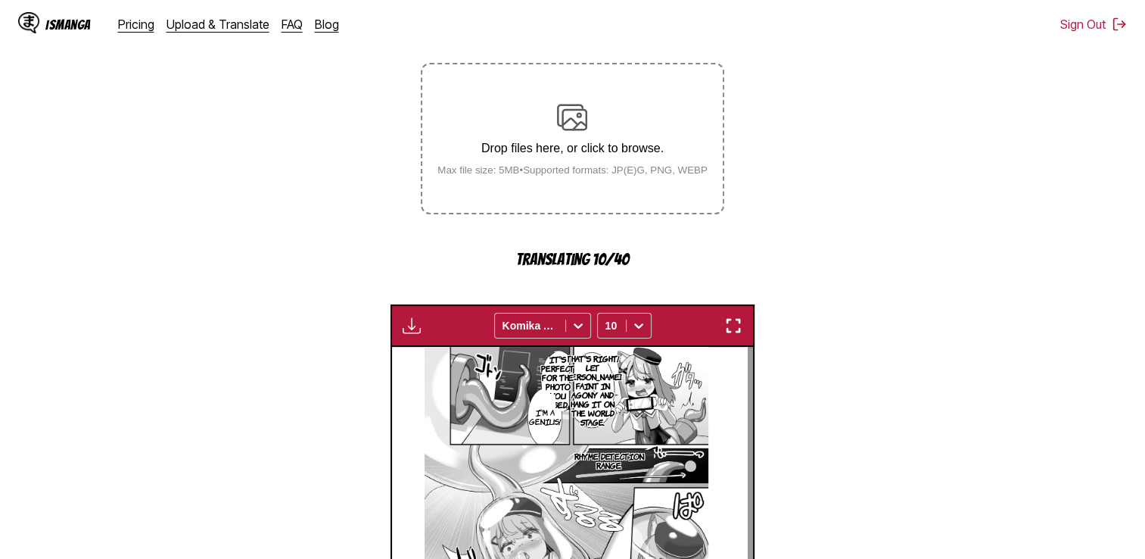
scroll to position [254, 0]
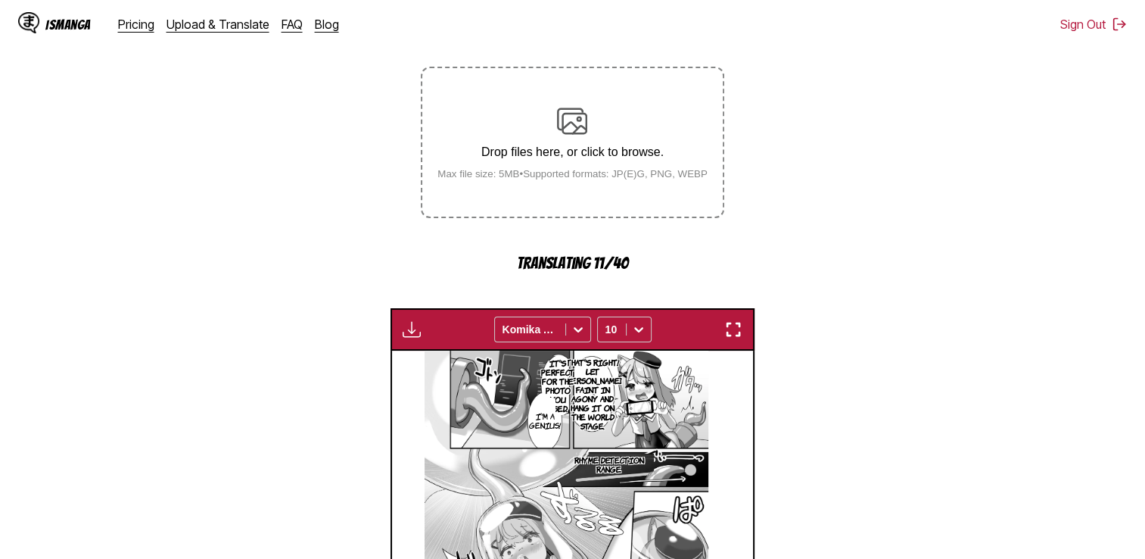
click at [624, 317] on div "Waiting for translations to be done... Komika Axis 10" at bounding box center [573, 329] width 365 height 42
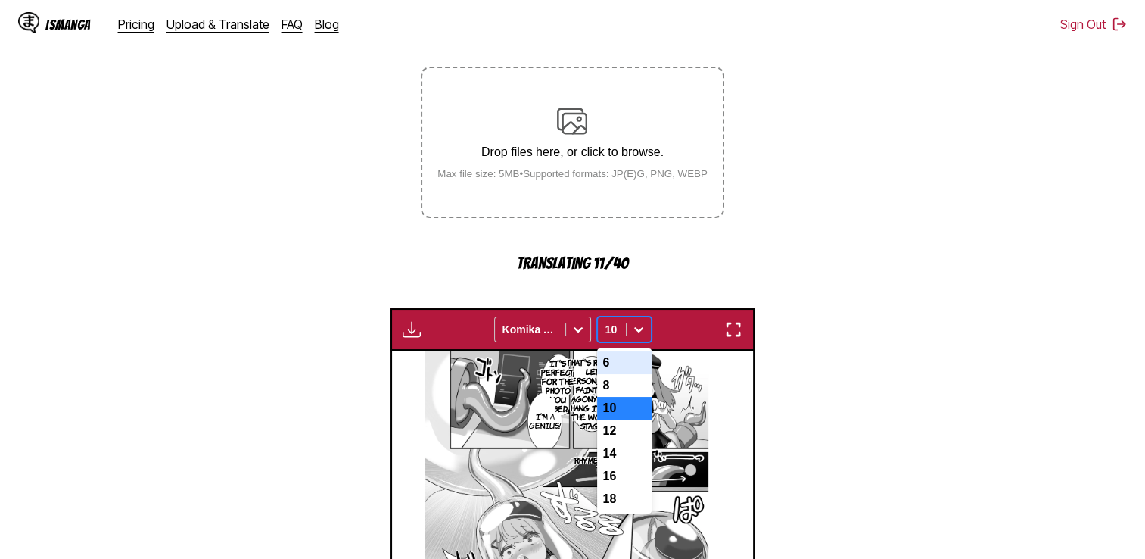
click at [613, 337] on div at bounding box center [611, 329] width 13 height 15
click at [605, 389] on div "8" at bounding box center [624, 385] width 54 height 23
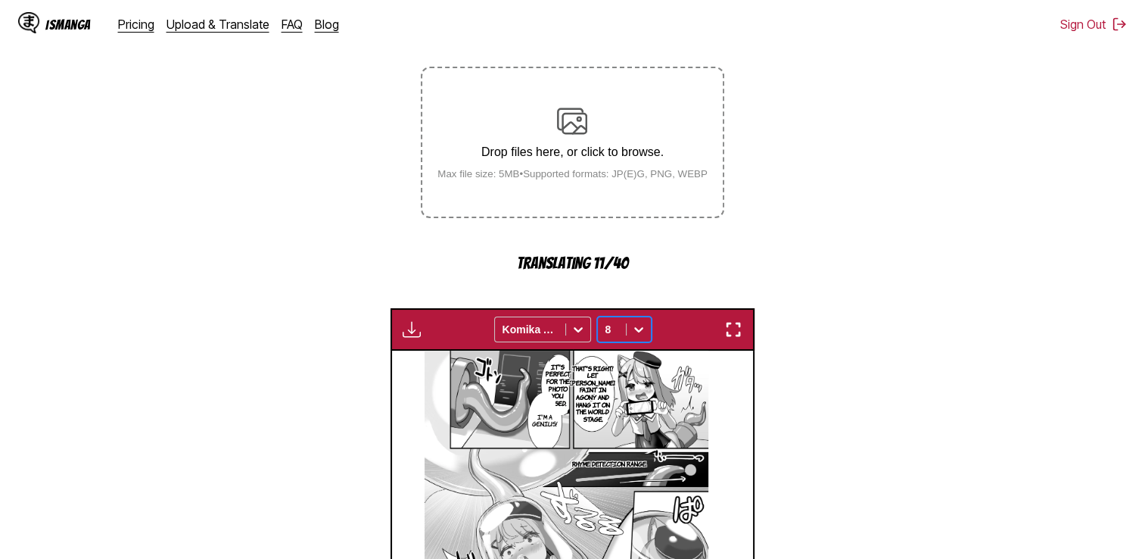
drag, startPoint x: 625, startPoint y: 315, endPoint x: 619, endPoint y: 325, distance: 12.2
click at [624, 317] on div "Waiting for translations to be done... Komika Axis option 8, selected. 8" at bounding box center [573, 329] width 365 height 42
click at [618, 325] on div "8" at bounding box center [612, 329] width 28 height 21
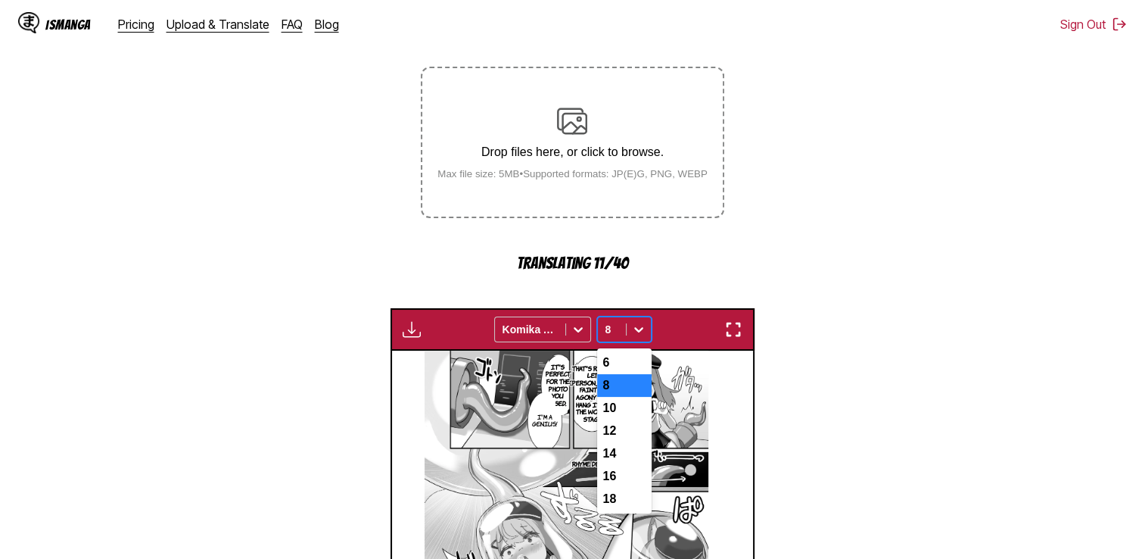
click at [612, 358] on div "6" at bounding box center [624, 362] width 54 height 23
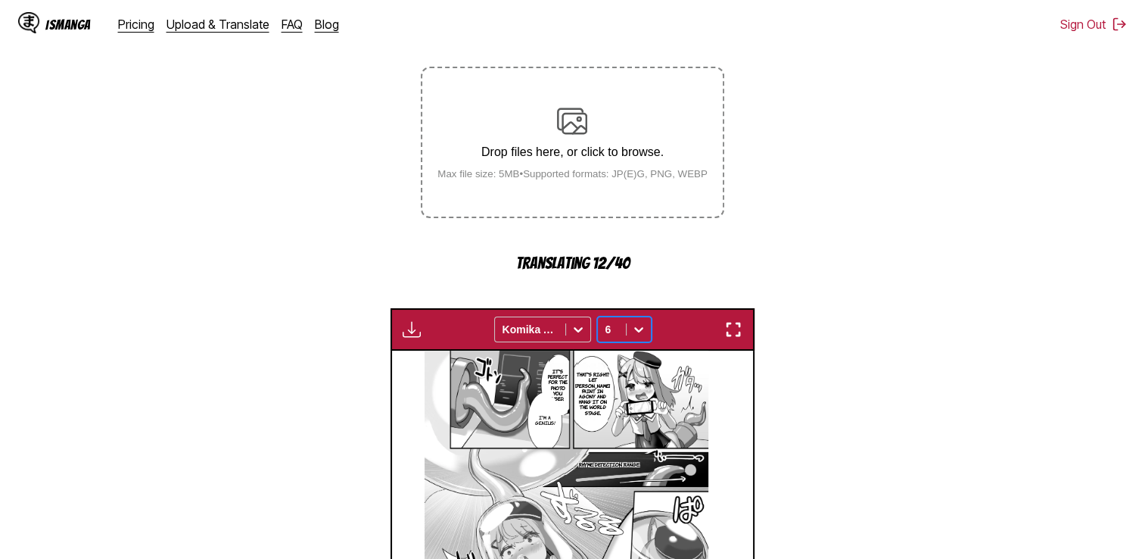
click at [611, 369] on p "That's right! Let [PERSON_NAME] faint in agony and hang it on the world stage." at bounding box center [592, 394] width 41 height 50
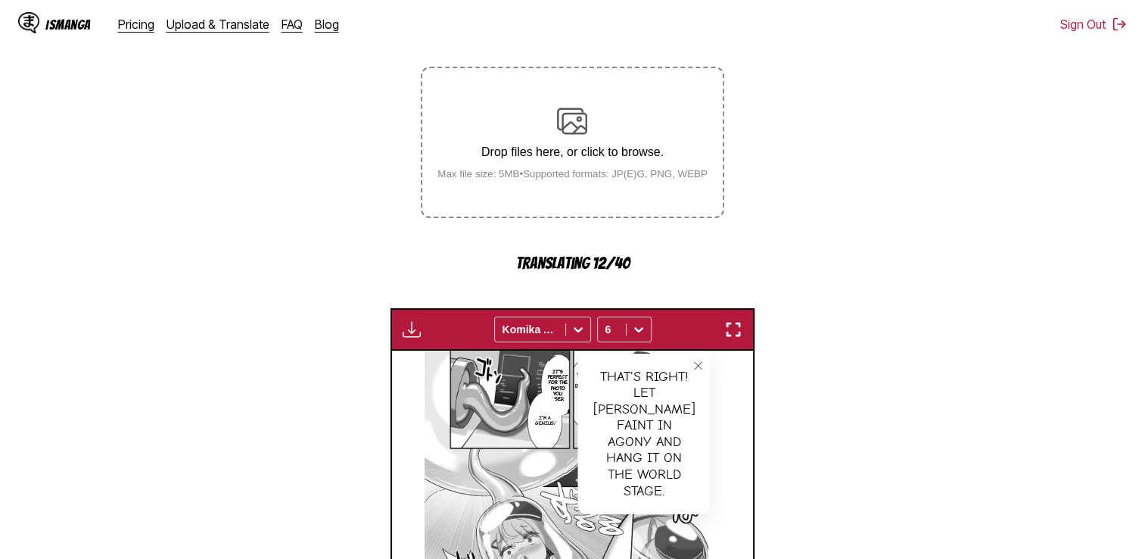
click at [842, 425] on section "From Japanese To English Drop files here, or click to browse. Max file size: 5M…" at bounding box center [572, 391] width 1121 height 806
click at [700, 375] on button "close-tooltip" at bounding box center [698, 365] width 24 height 24
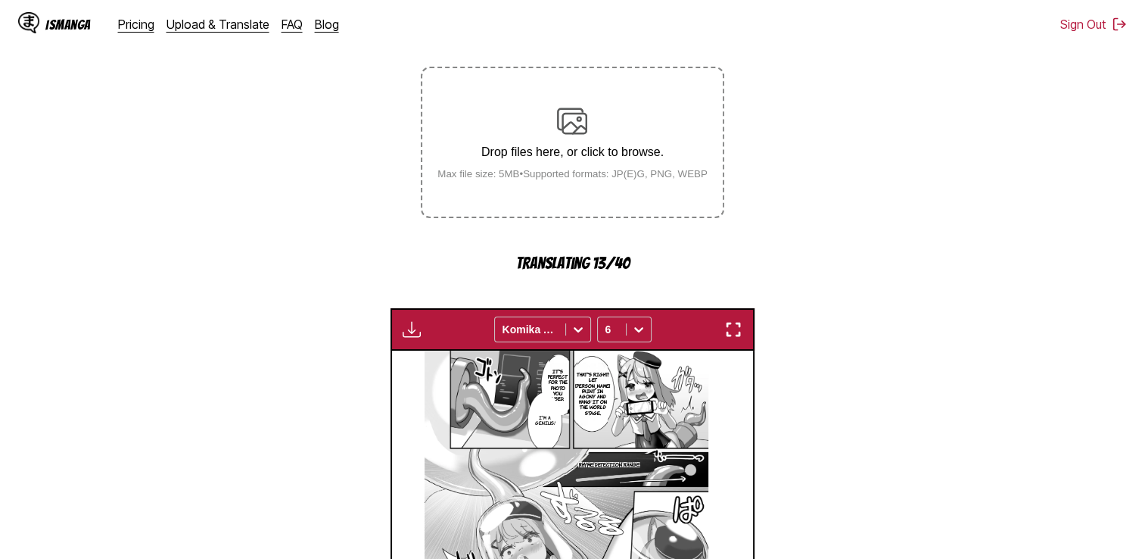
scroll to position [556, 0]
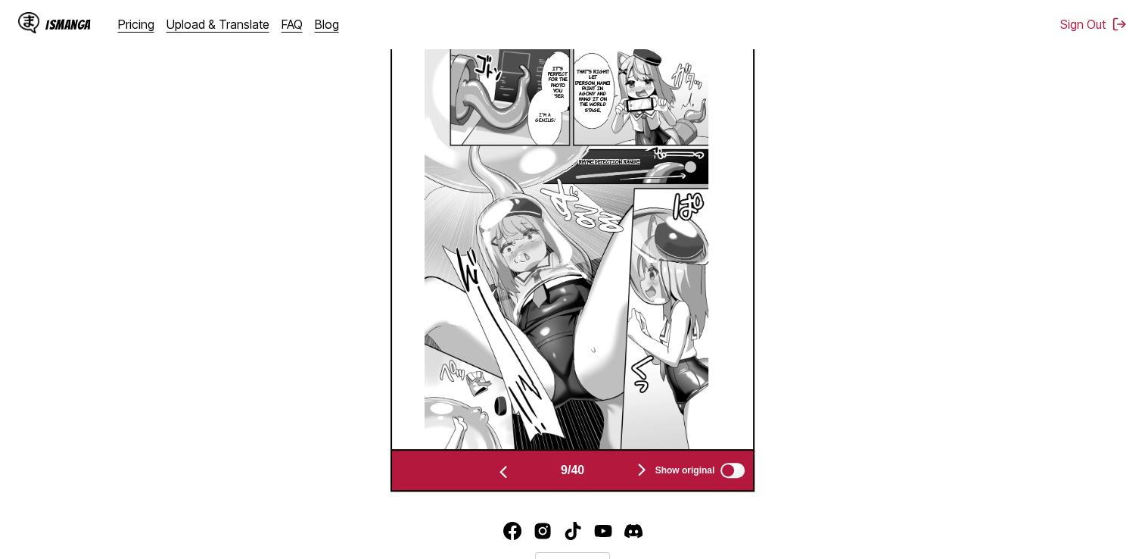
click at [636, 478] on img "button" at bounding box center [642, 469] width 18 height 18
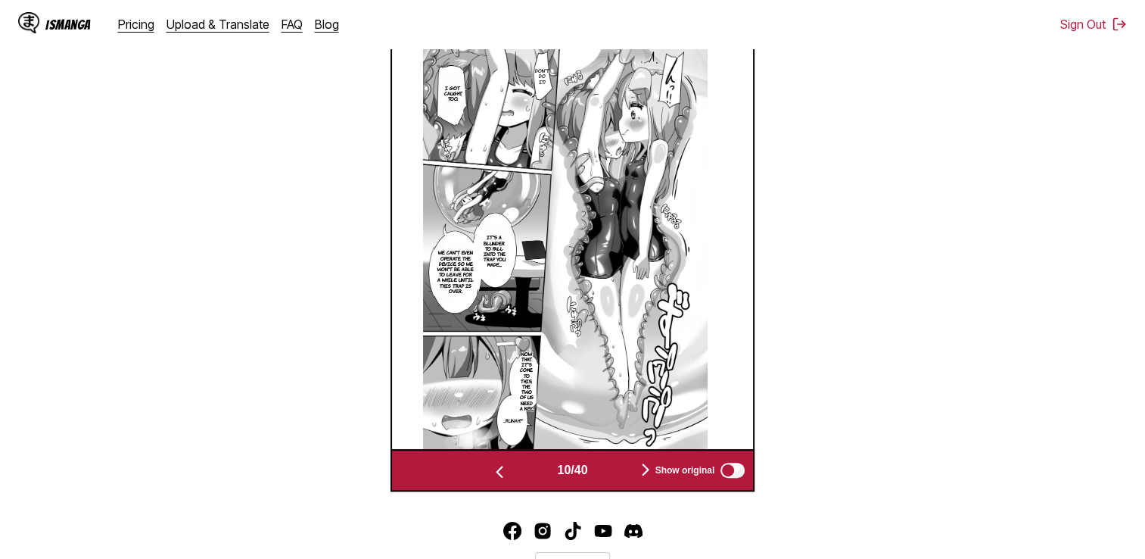
click at [636, 478] on button "button" at bounding box center [645, 470] width 91 height 22
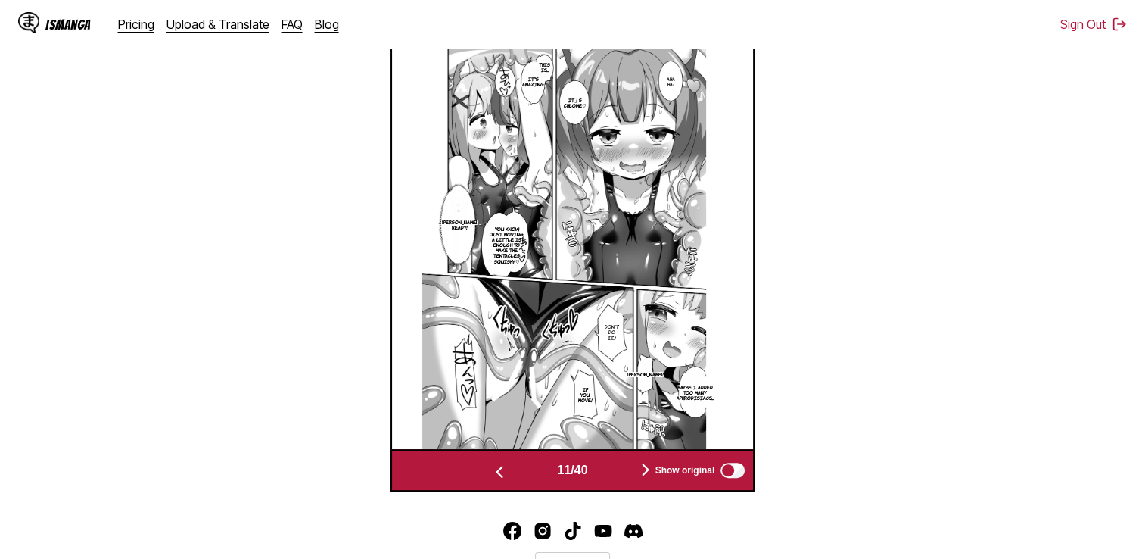
click at [636, 478] on button "button" at bounding box center [645, 470] width 91 height 22
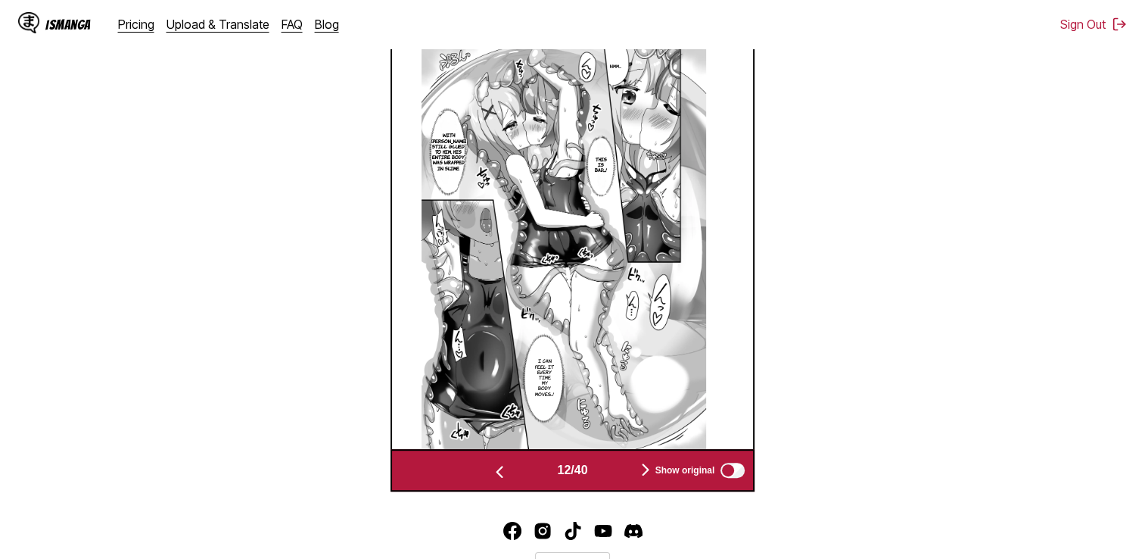
click at [636, 477] on button "button" at bounding box center [645, 470] width 91 height 22
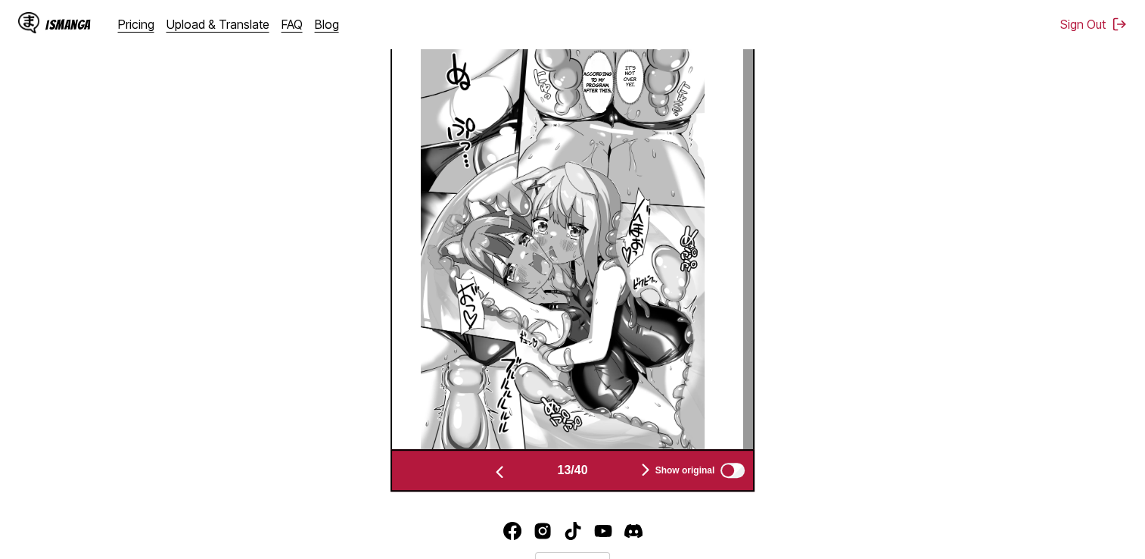
click at [636, 477] on button "button" at bounding box center [645, 470] width 91 height 22
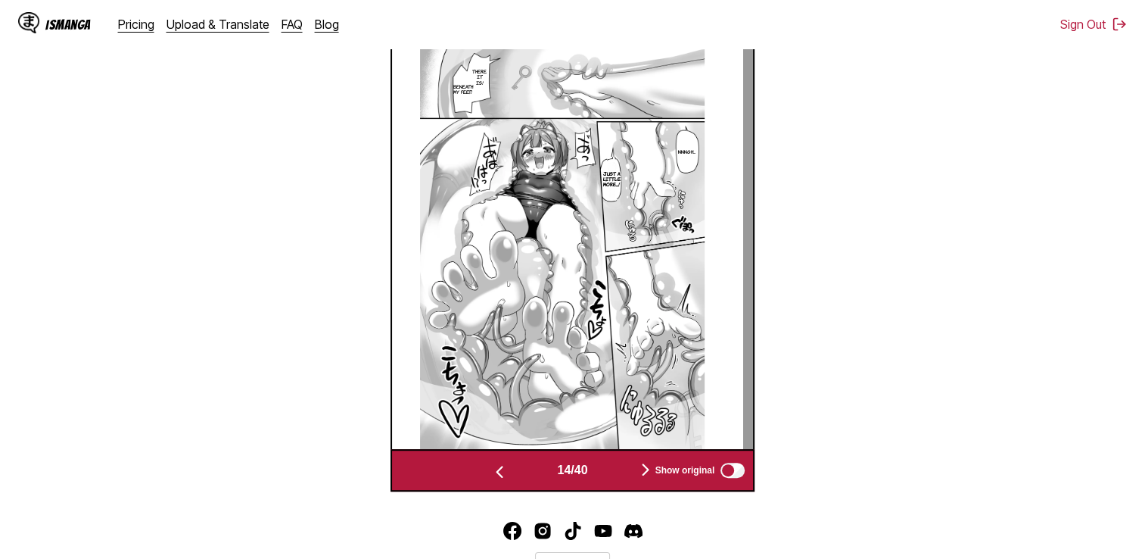
click at [636, 477] on button "button" at bounding box center [645, 470] width 91 height 22
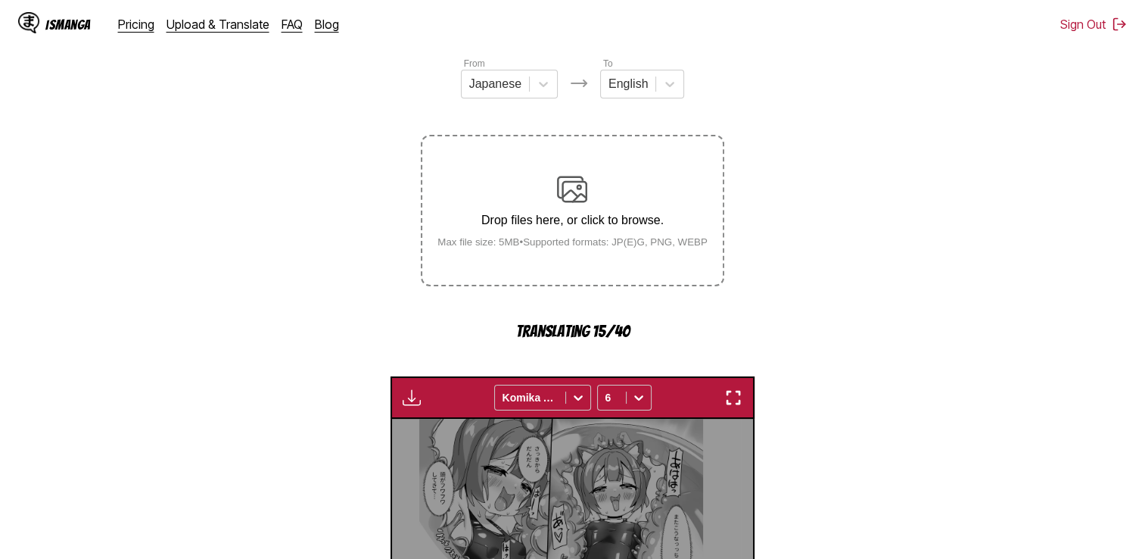
scroll to position [178, 0]
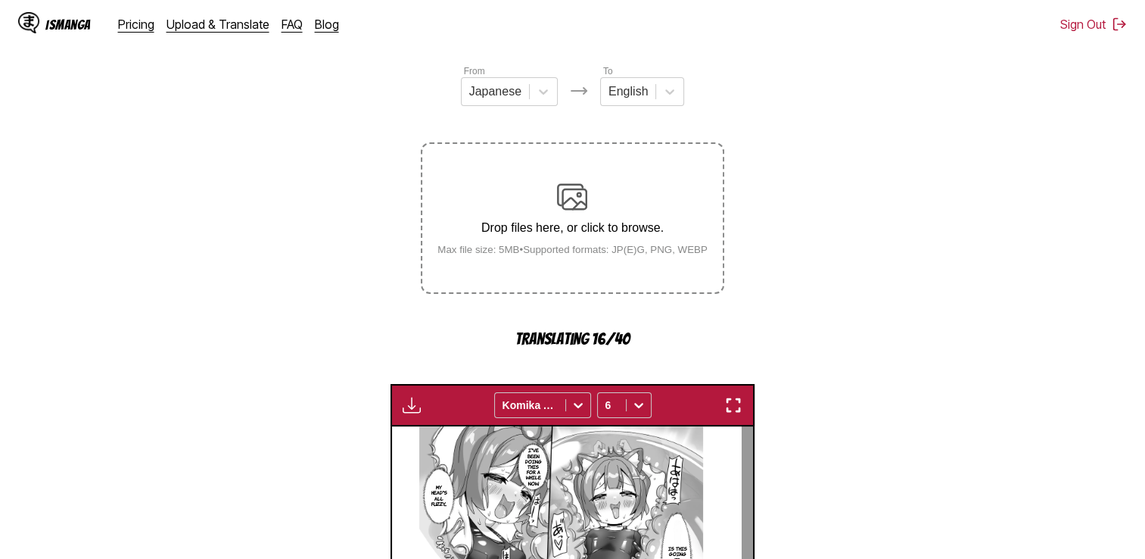
click at [397, 415] on div "Waiting for translations to be done... Komika Axis 6" at bounding box center [573, 405] width 365 height 42
click at [403, 409] on img "button" at bounding box center [412, 405] width 18 height 18
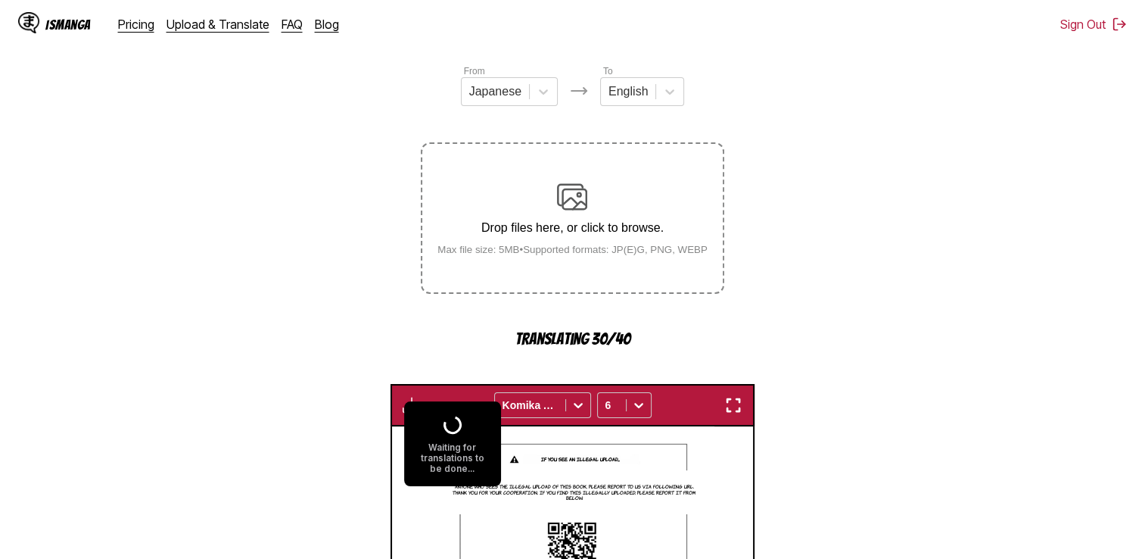
scroll to position [0, 5071]
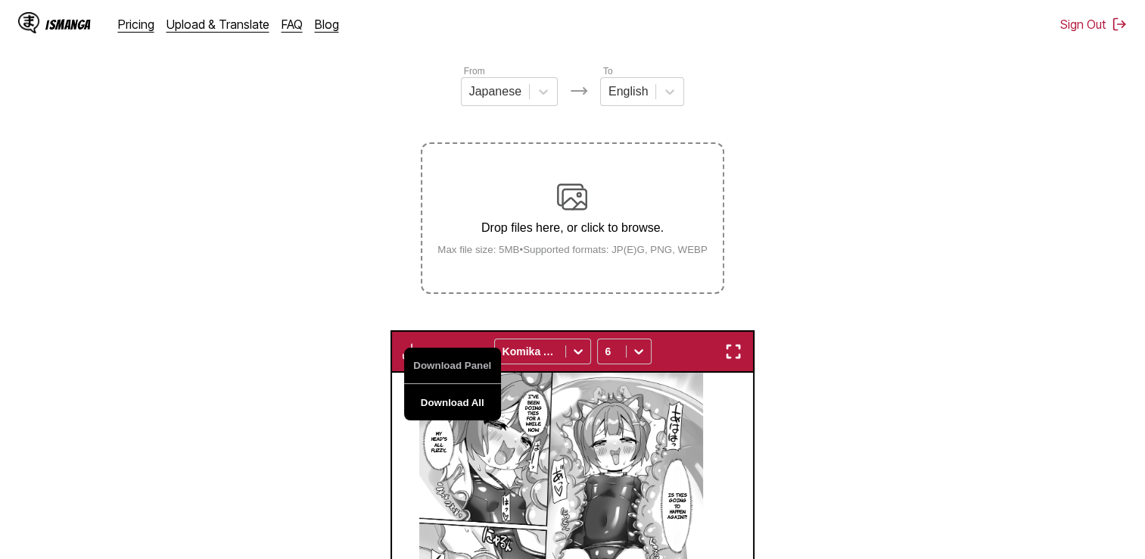
click at [457, 392] on button "Download All" at bounding box center [452, 402] width 97 height 36
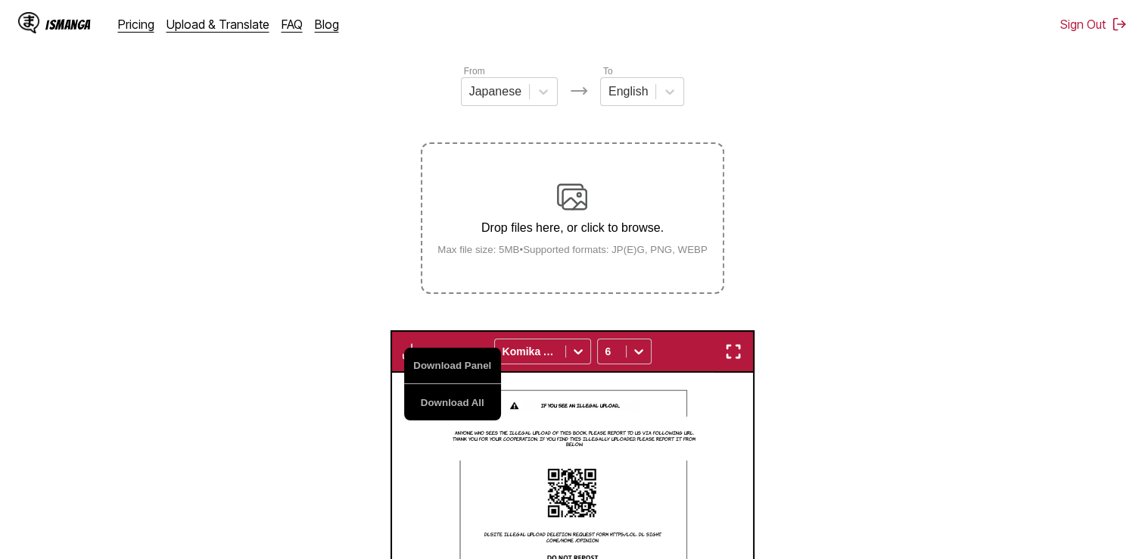
scroll to position [0, 5071]
